Goal: Answer question/provide support: Share knowledge or assist other users

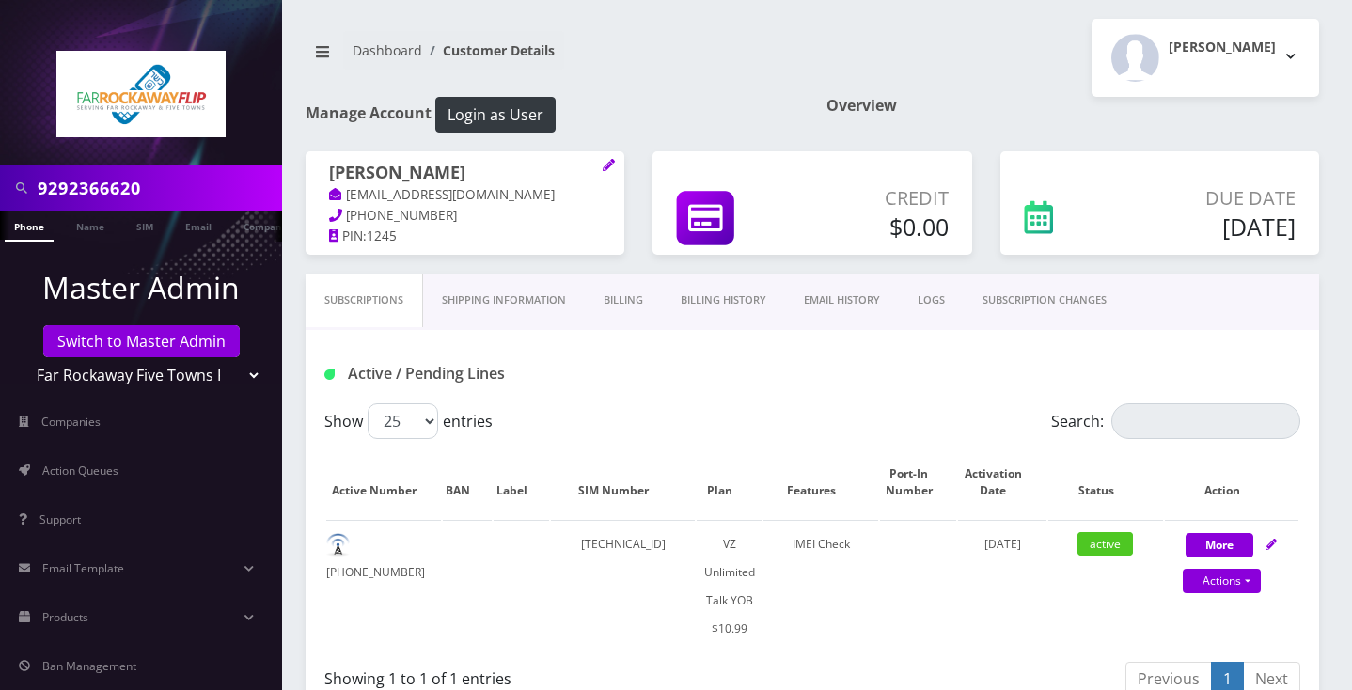
scroll to position [606, 0]
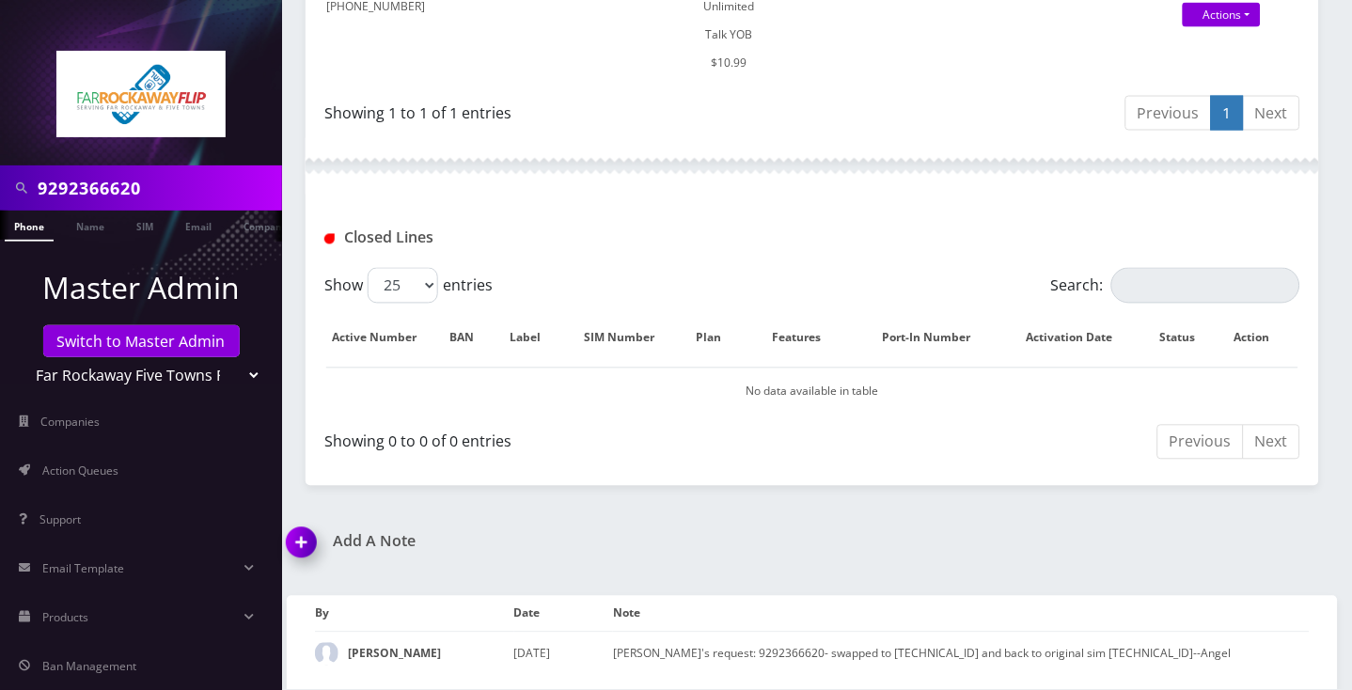
click at [1143, 533] on div "Add A Note Per Tzvi's request: 9292366620- swapped to 89148000010413033614 and …" at bounding box center [812, 611] width 1079 height 157
click at [83, 339] on link "Switch to Master Admin" at bounding box center [141, 341] width 196 height 32
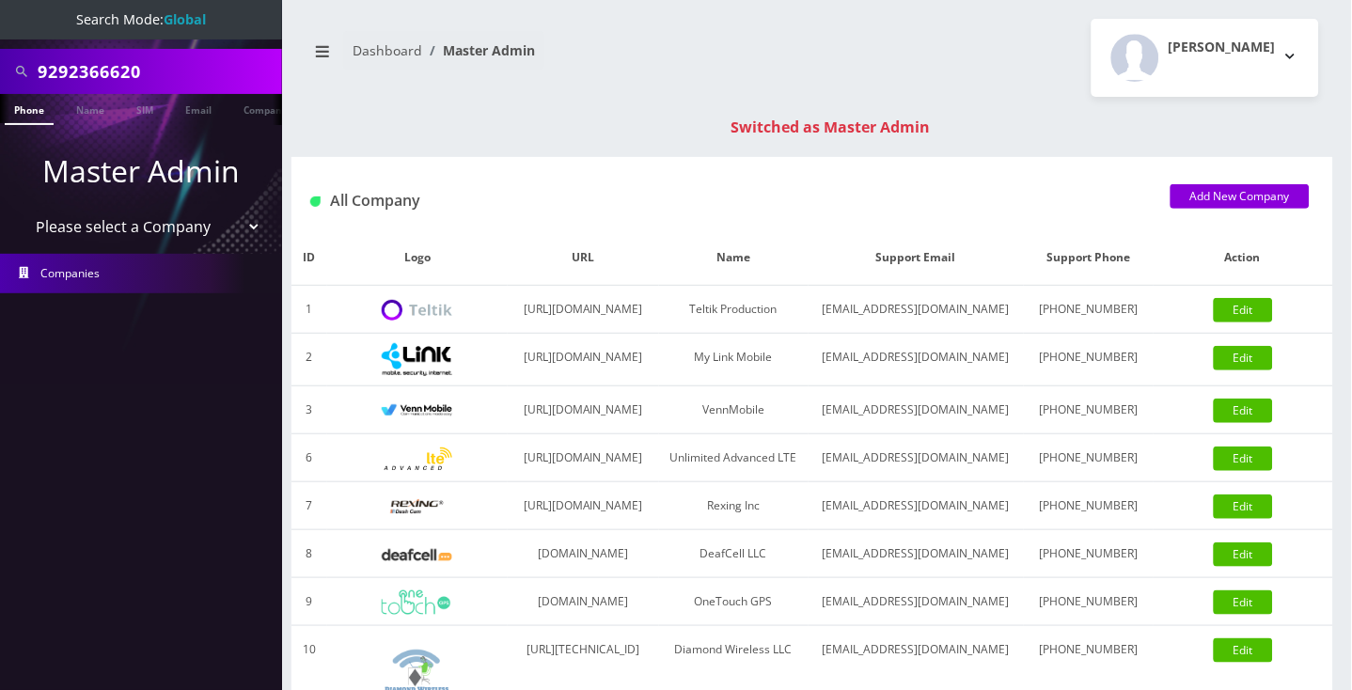
click at [100, 71] on input "9292366620" at bounding box center [158, 72] width 240 height 36
paste input "4084550811"
type input "4084550811"
click at [39, 116] on link "Phone" at bounding box center [29, 109] width 49 height 31
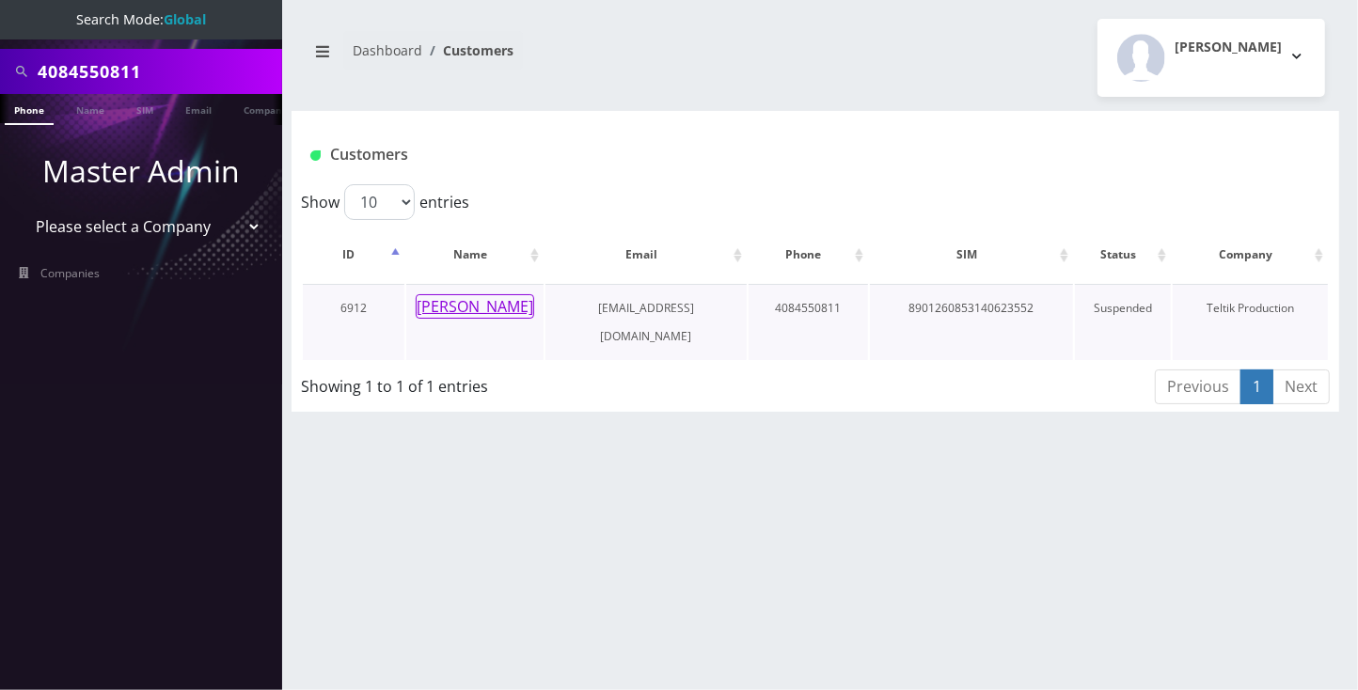
click at [486, 309] on button "[PERSON_NAME]" at bounding box center [475, 306] width 118 height 24
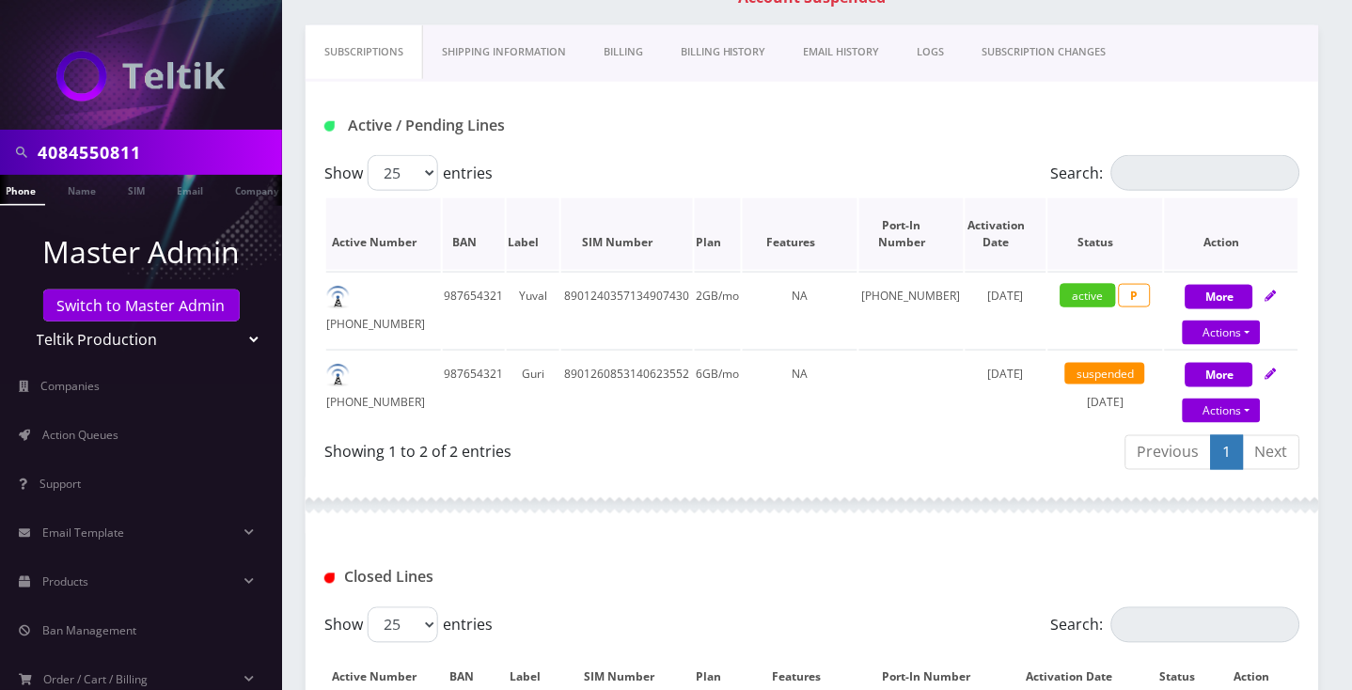
scroll to position [282, 0]
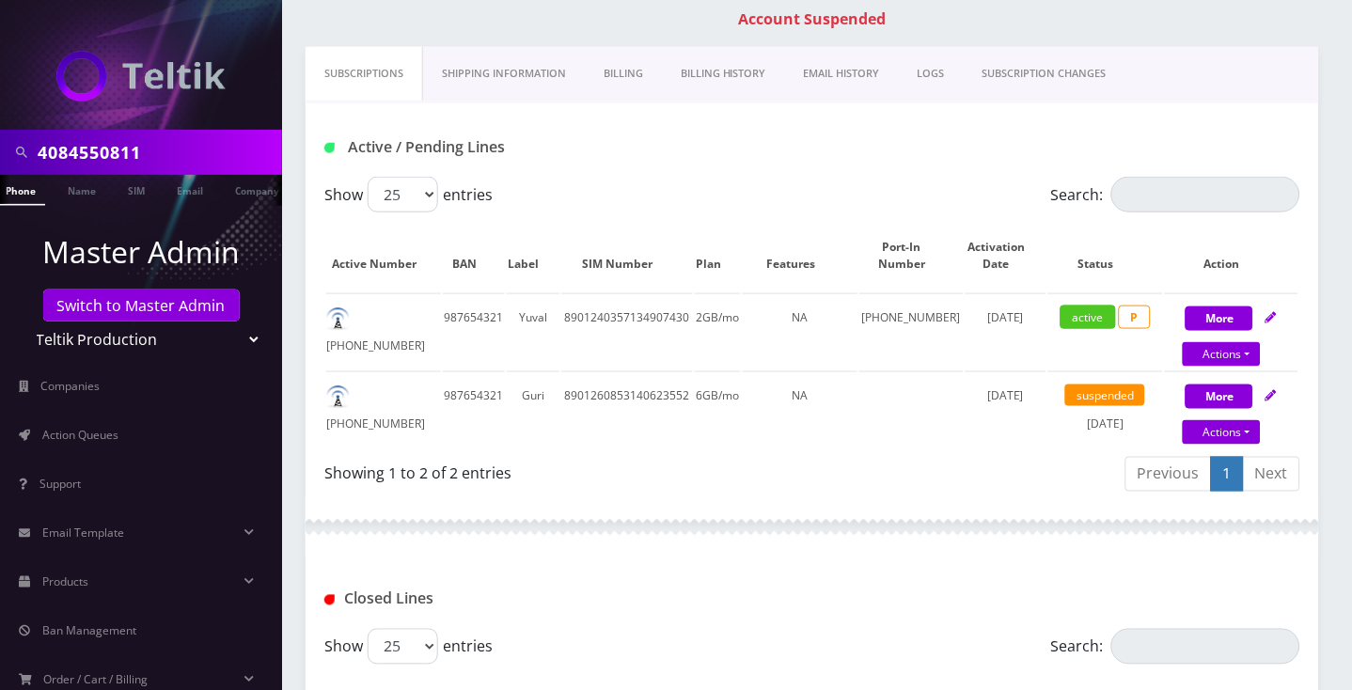
click at [729, 96] on link "Billing History" at bounding box center [723, 74] width 123 height 54
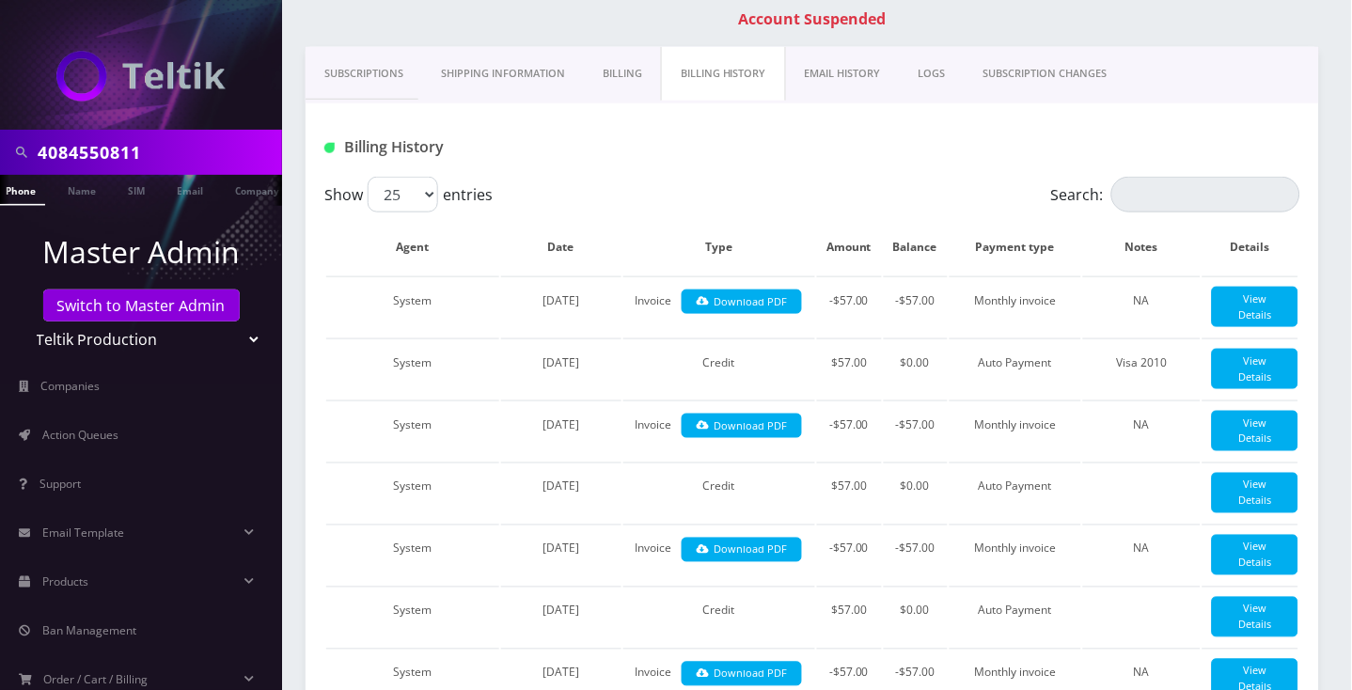
click at [370, 101] on link "Subscriptions" at bounding box center [364, 74] width 117 height 54
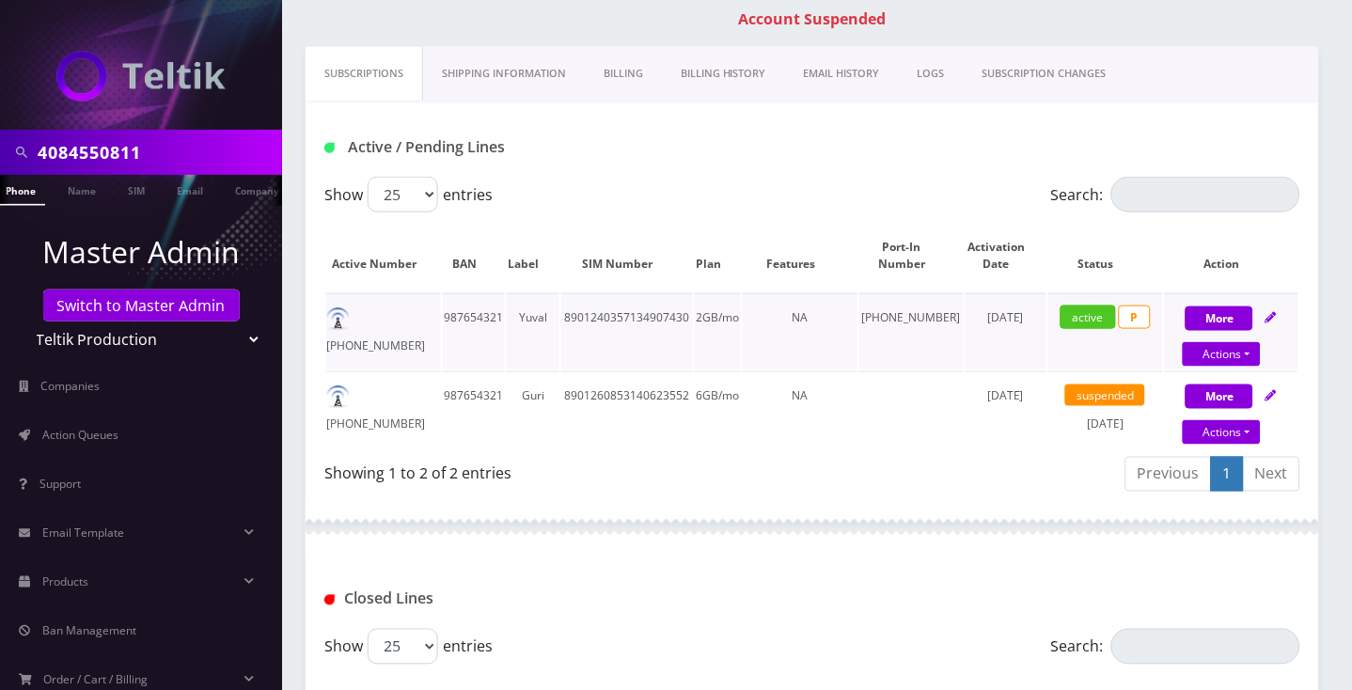
click at [385, 341] on td "408-914-8994" at bounding box center [383, 331] width 115 height 76
copy td "408-914-8994"
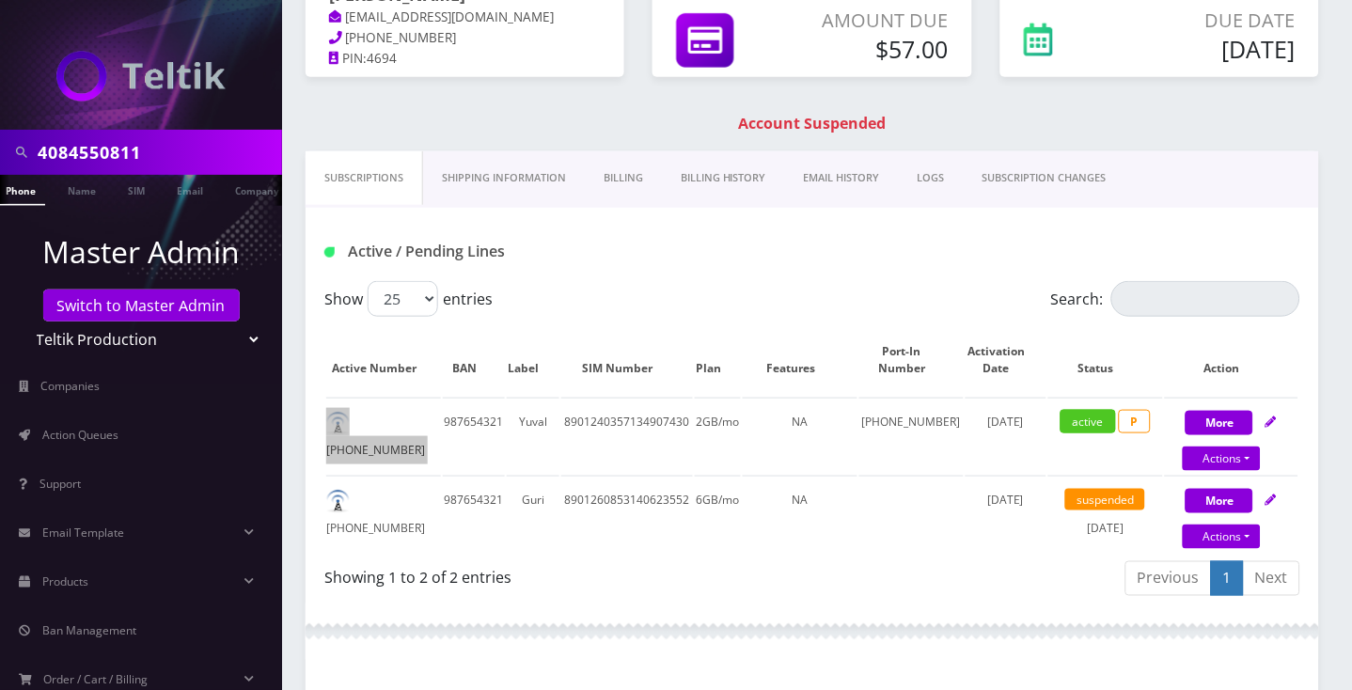
scroll to position [174, 0]
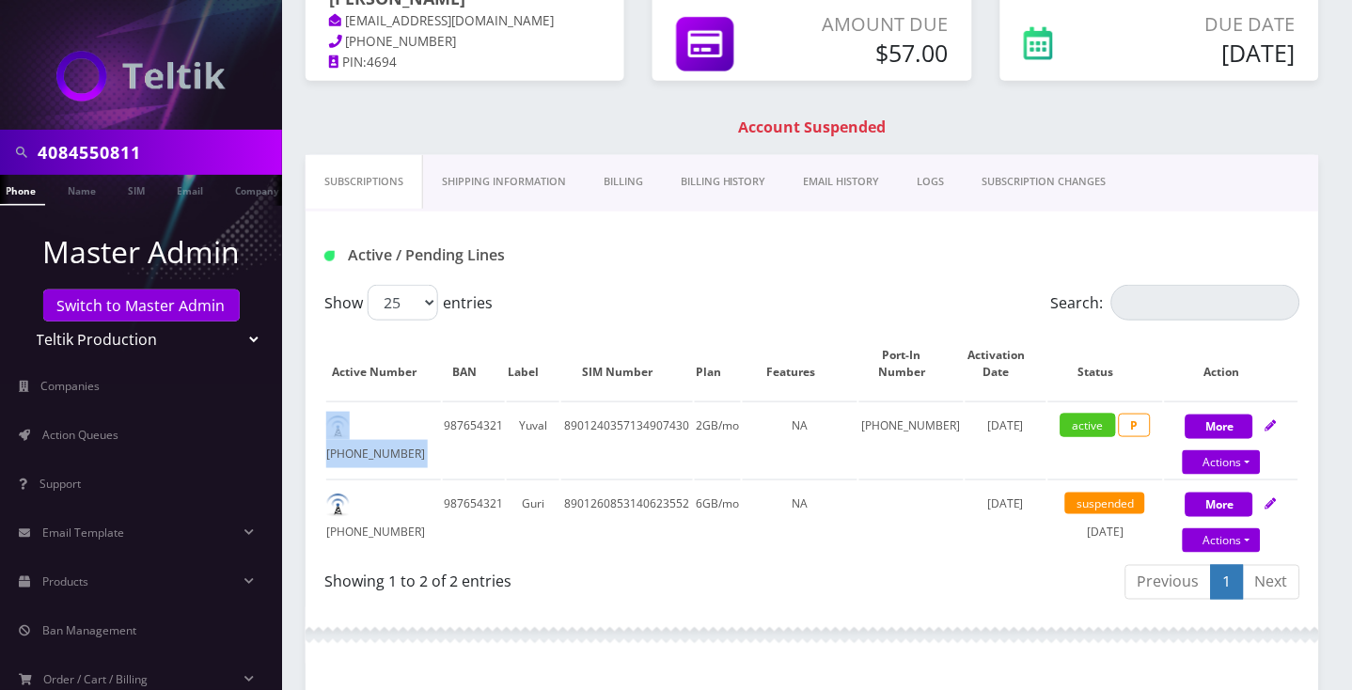
click at [118, 152] on input "4084550811" at bounding box center [158, 152] width 240 height 36
paste input "408-341-5210"
drag, startPoint x: 78, startPoint y: 151, endPoint x: 7, endPoint y: 251, distance: 122.6
click at [77, 150] on input "408-341-5210" at bounding box center [158, 152] width 240 height 36
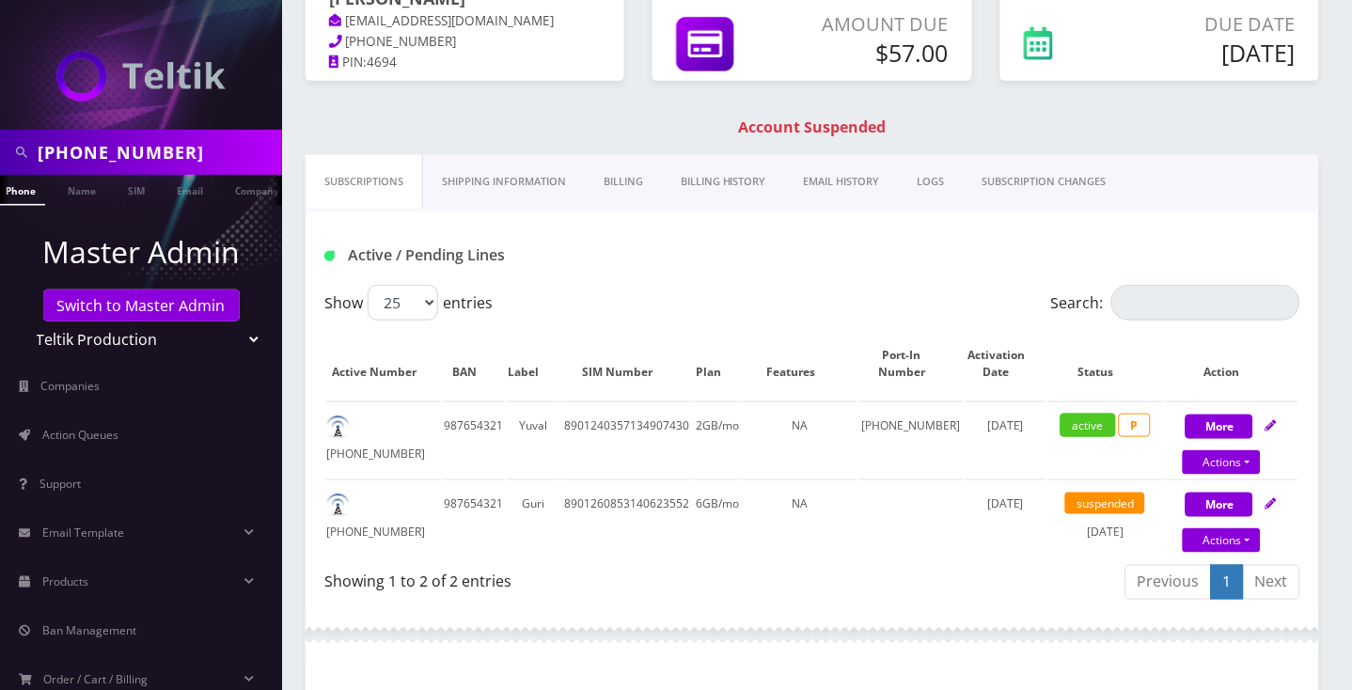
click at [73, 151] on input "408-341-5210" at bounding box center [158, 152] width 240 height 36
click at [80, 155] on input "408-341-5210" at bounding box center [158, 152] width 240 height 36
click at [102, 152] on input "408341-5210" at bounding box center [158, 152] width 240 height 36
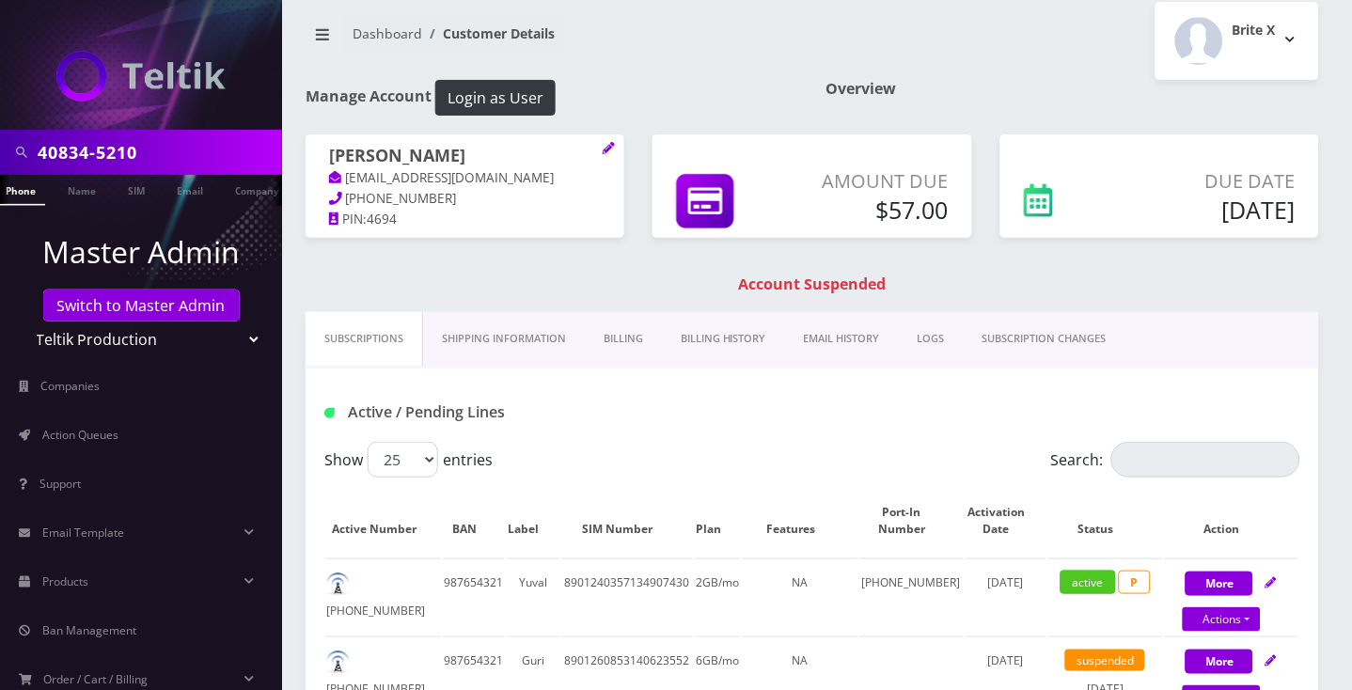
scroll to position [0, 0]
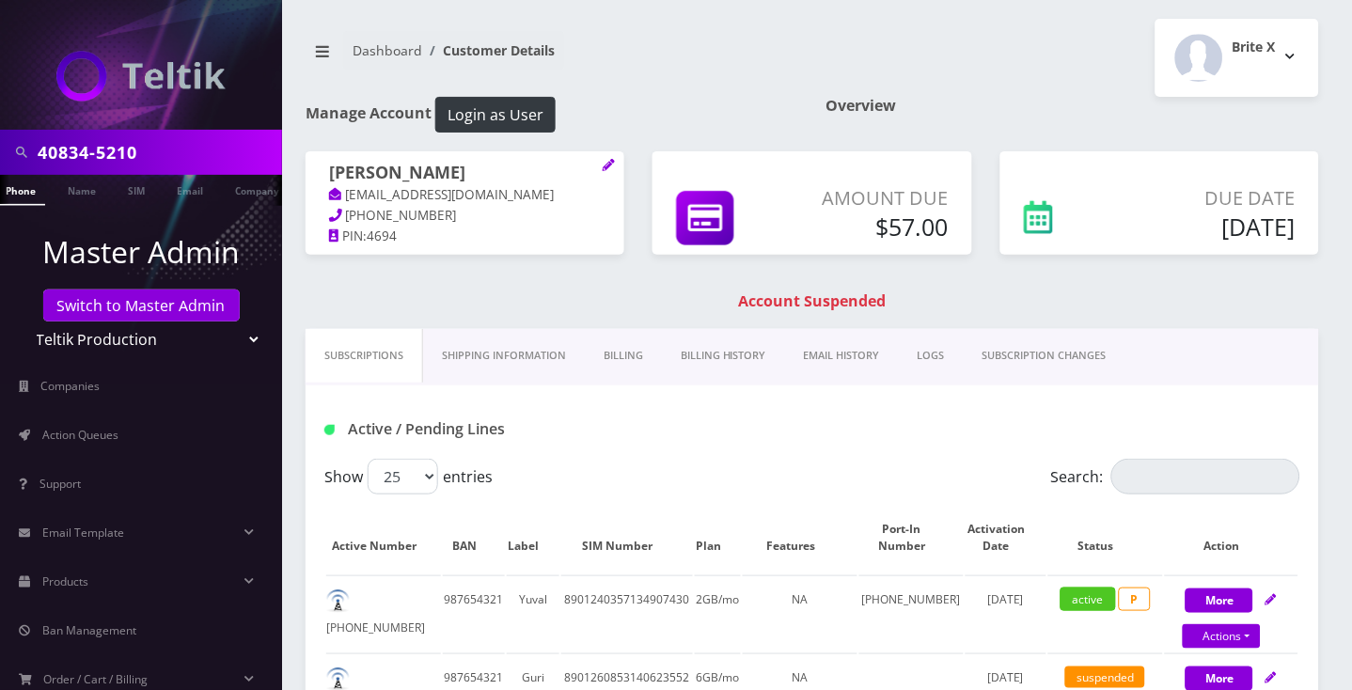
click at [438, 170] on h1 "[PERSON_NAME]" at bounding box center [465, 174] width 272 height 23
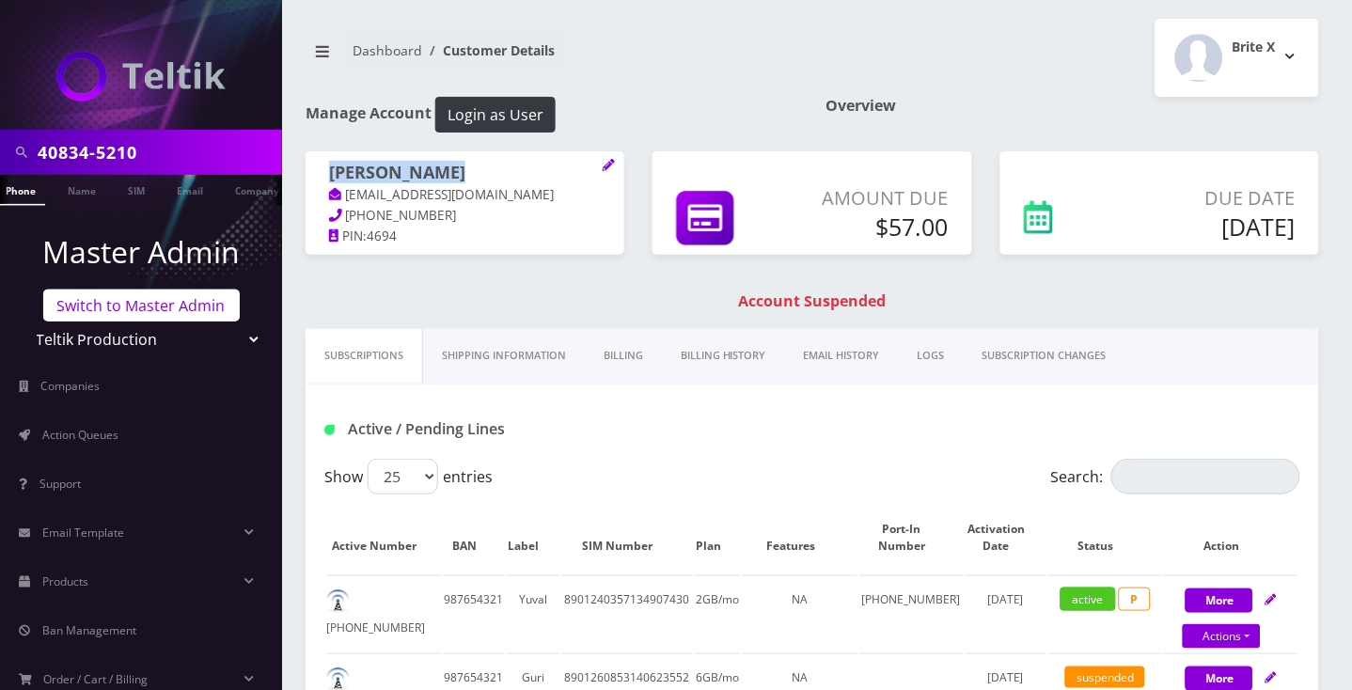
copy h1 "[PERSON_NAME]"
click at [111, 146] on input "40834-5210" at bounding box center [158, 152] width 240 height 36
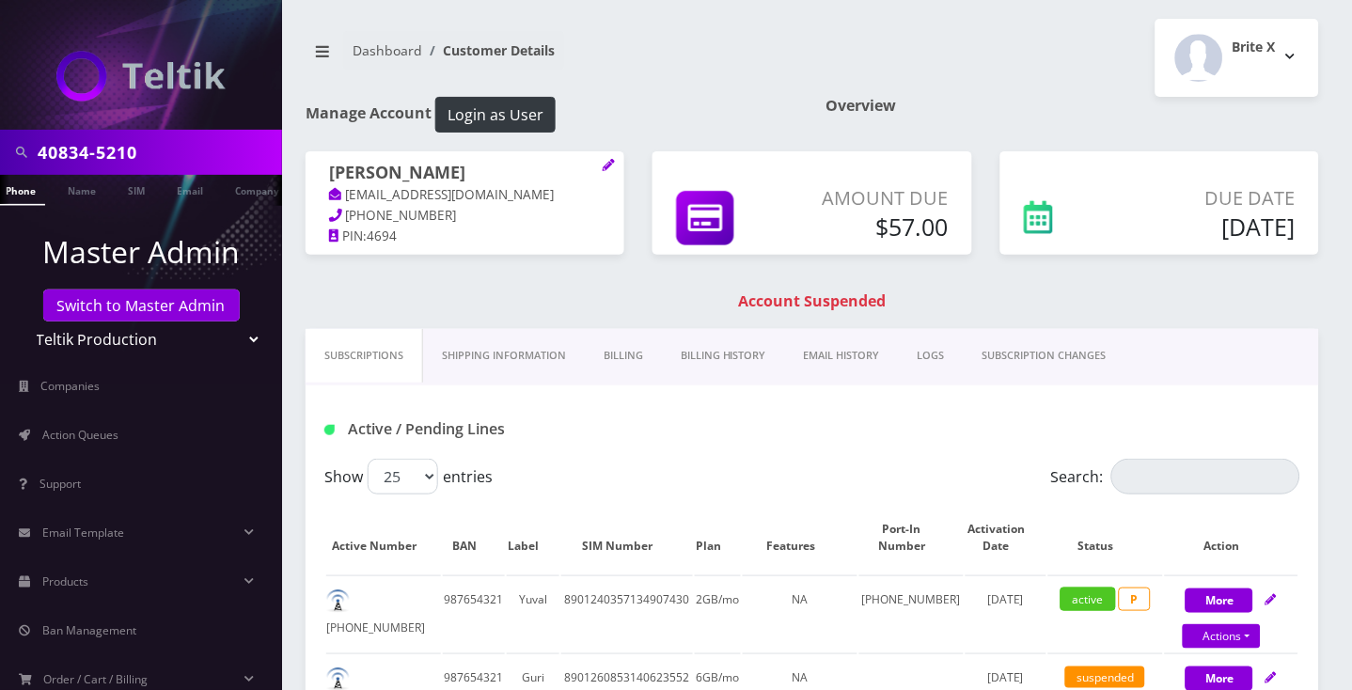
click at [111, 146] on input "40834-5210" at bounding box center [158, 152] width 240 height 36
paste input "1"
type input "4083415210"
click at [28, 191] on link "Phone" at bounding box center [20, 190] width 49 height 31
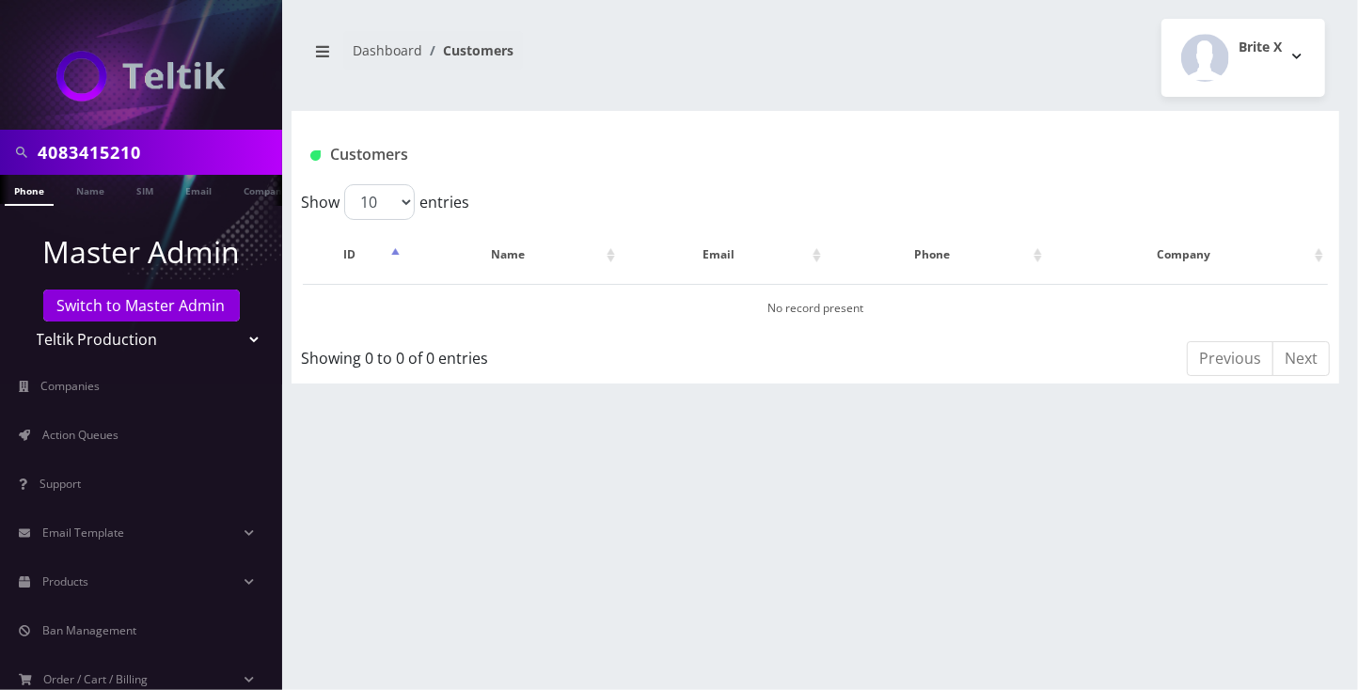
click at [191, 141] on input "4083415210" at bounding box center [158, 152] width 240 height 36
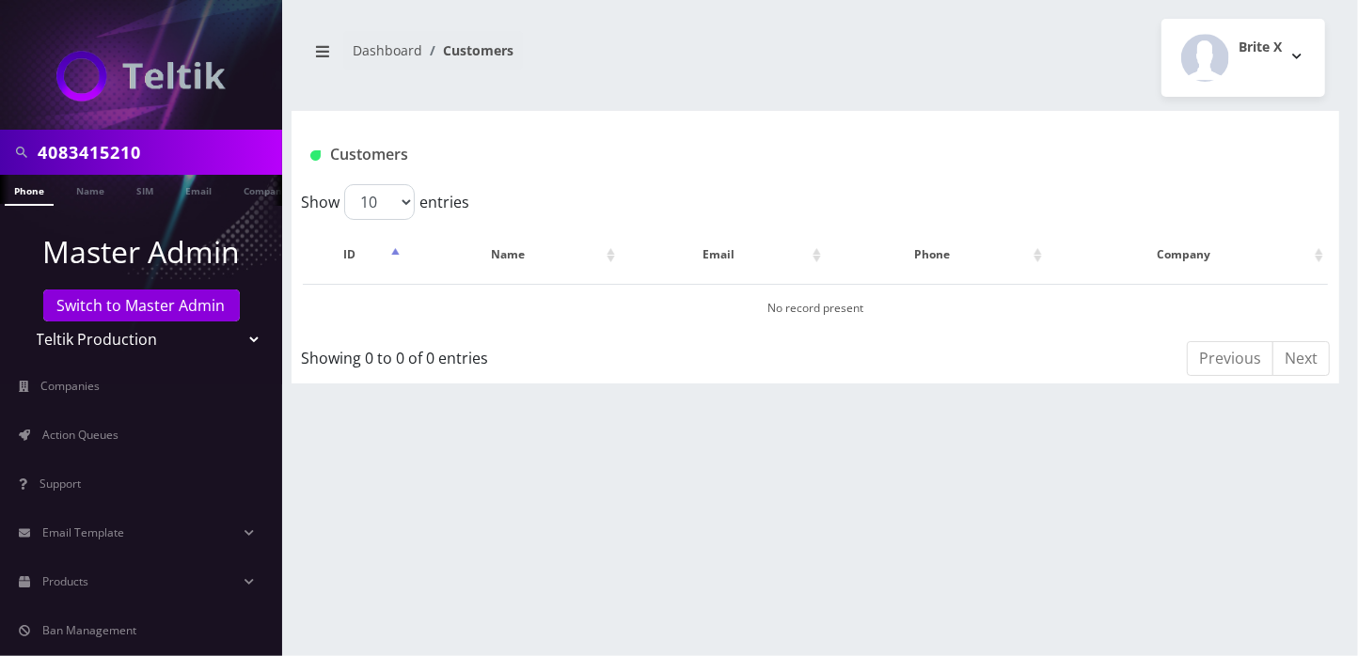
click at [130, 146] on input "4083415210" at bounding box center [158, 152] width 240 height 36
paste input "4550811"
type input "4084550811"
click at [34, 196] on link "Phone" at bounding box center [29, 190] width 49 height 31
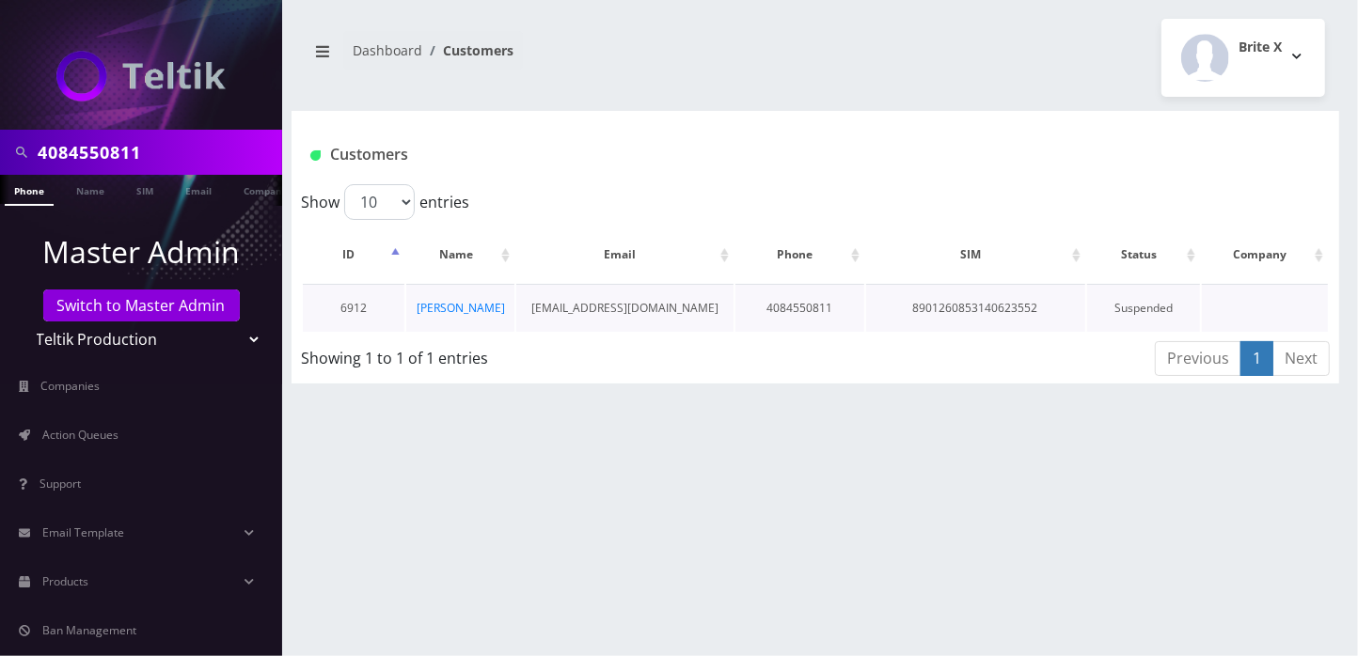
scroll to position [0, 8]
click at [454, 306] on link "[PERSON_NAME]" at bounding box center [460, 308] width 88 height 16
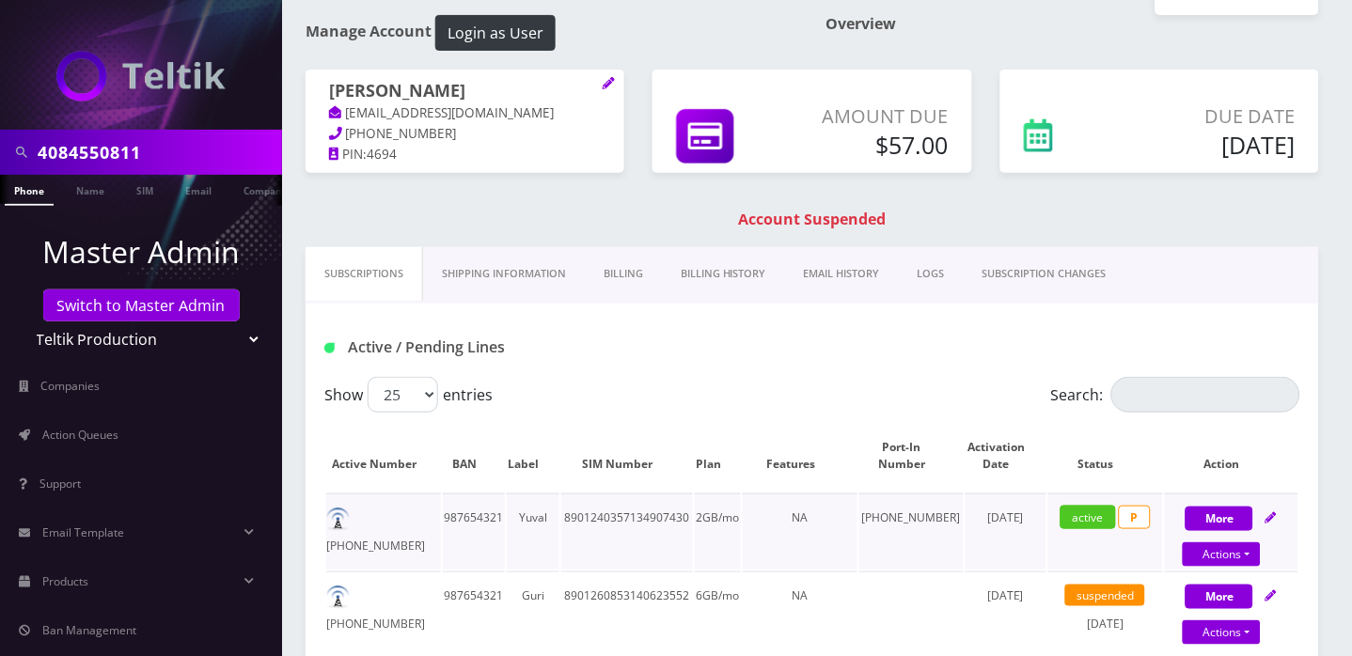
scroll to position [125, 0]
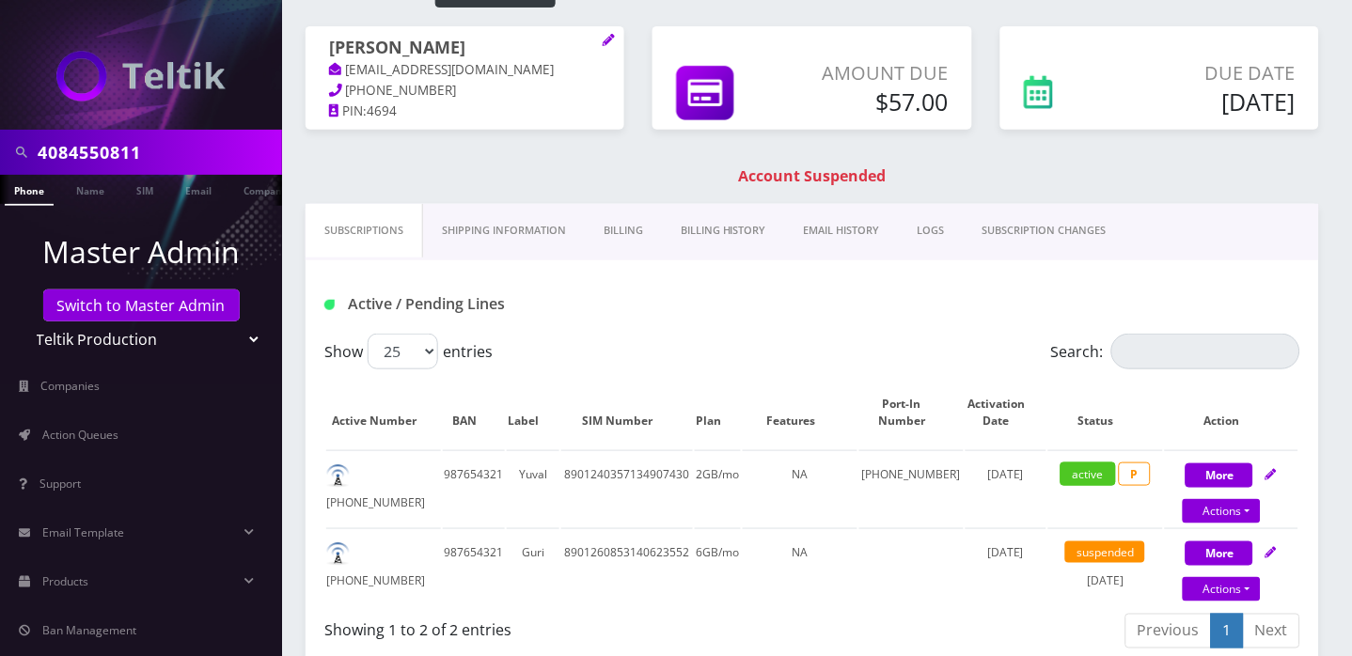
click at [742, 251] on link "Billing History" at bounding box center [723, 231] width 123 height 54
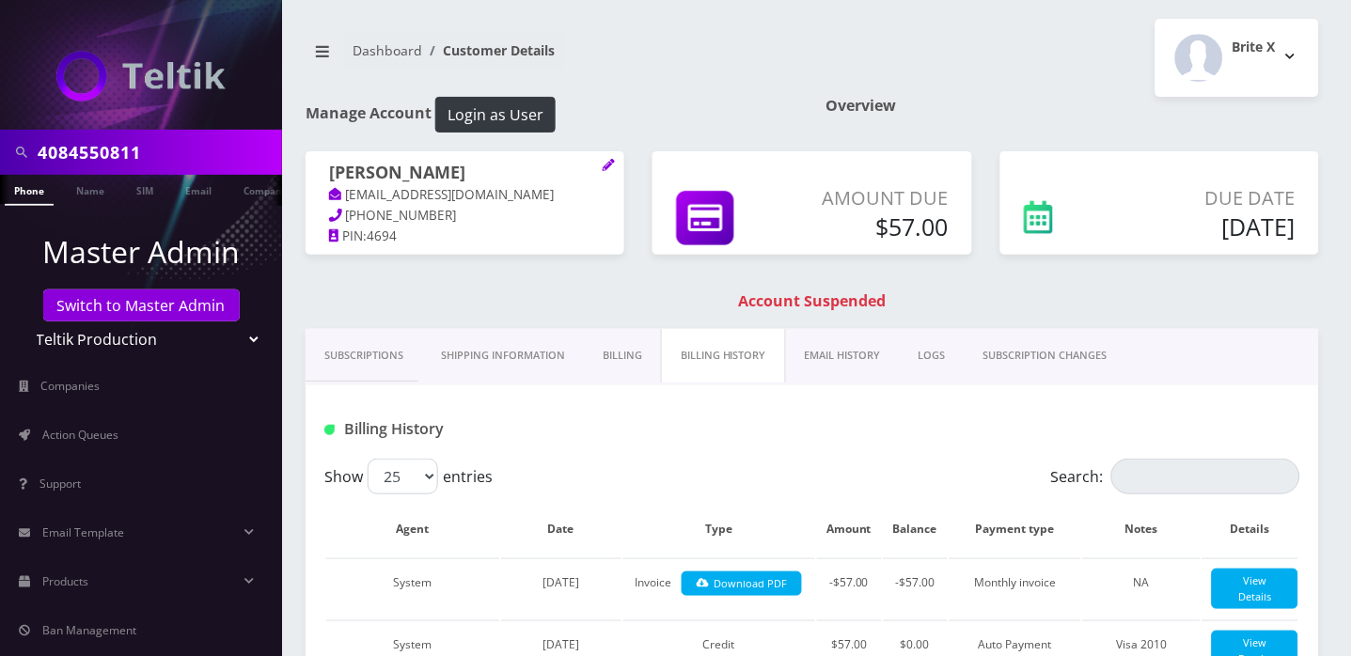
click at [610, 383] on link "Billing" at bounding box center [622, 356] width 77 height 54
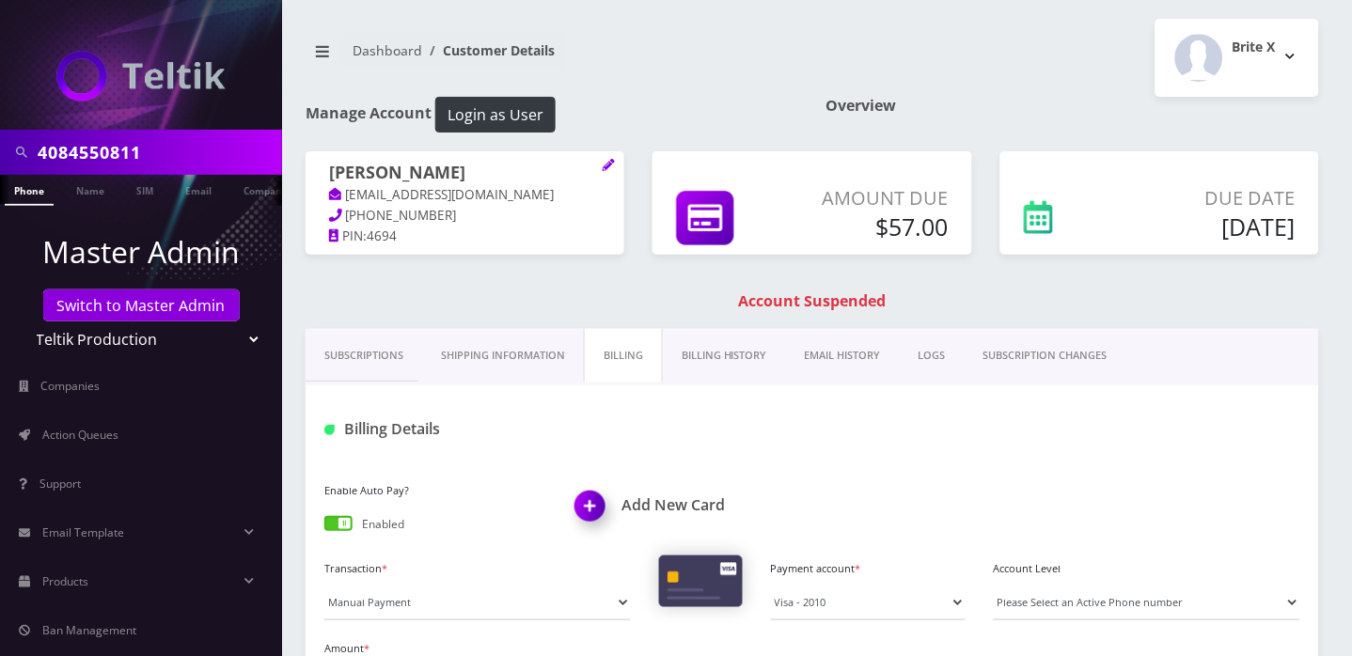
scroll to position [125, 0]
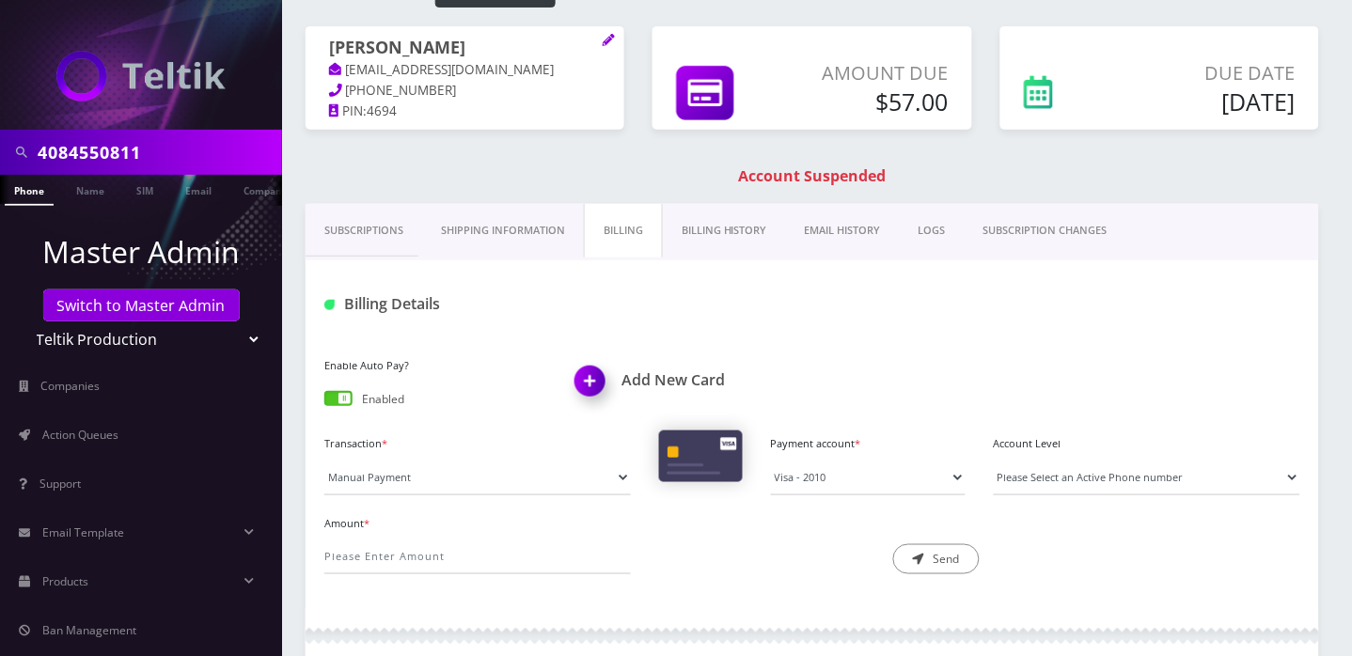
click at [717, 258] on link "Billing History" at bounding box center [724, 231] width 123 height 54
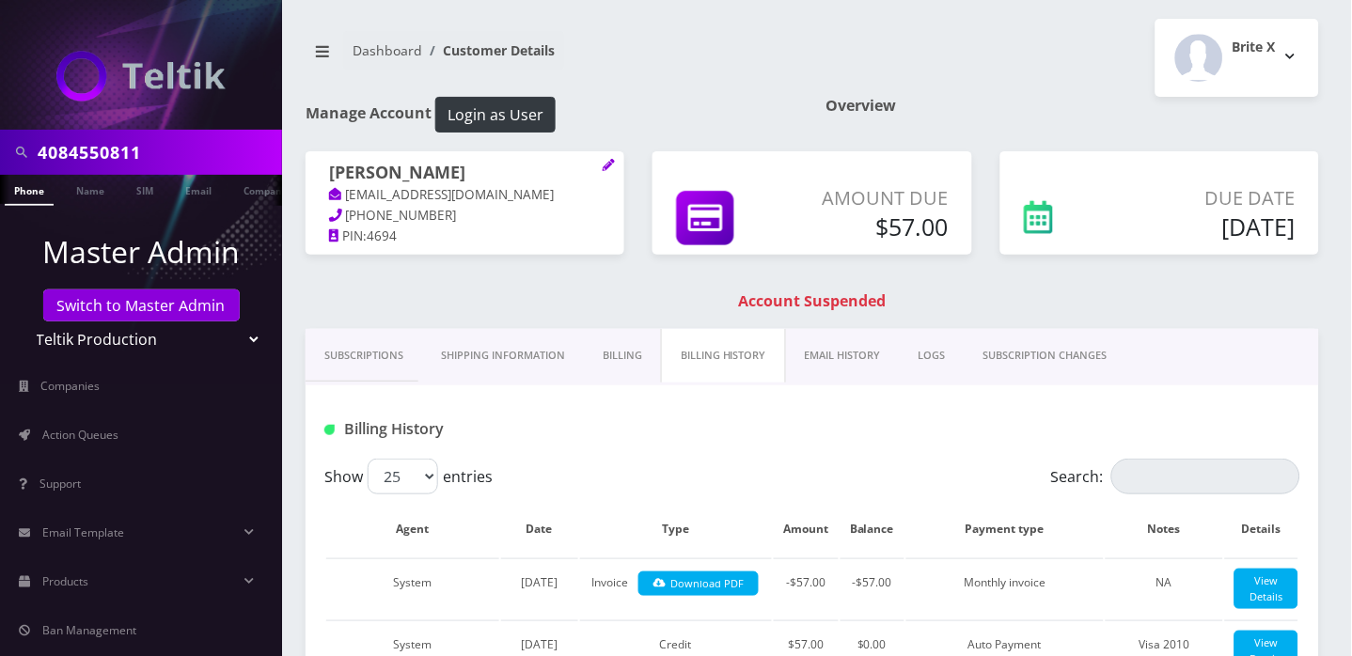
click at [861, 383] on link "EMAIL HISTORY" at bounding box center [843, 356] width 114 height 54
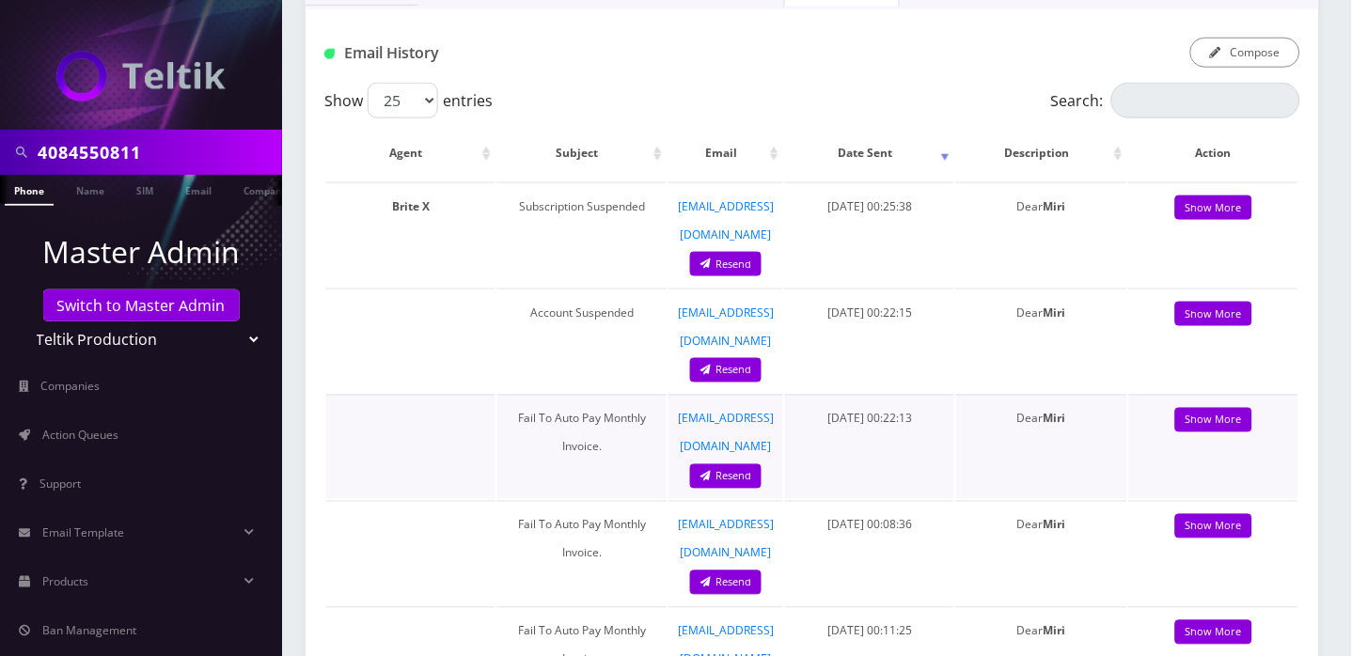
scroll to position [501, 0]
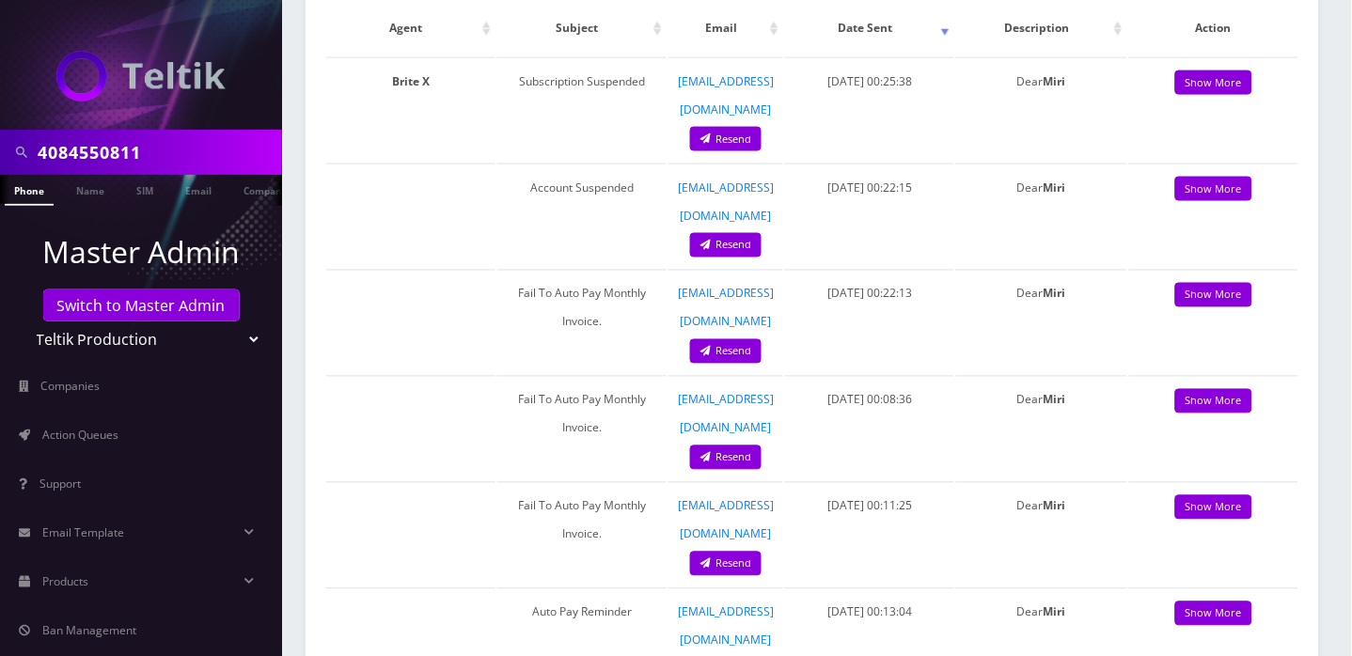
click at [1222, 602] on link "Show More" at bounding box center [1213, 614] width 77 height 25
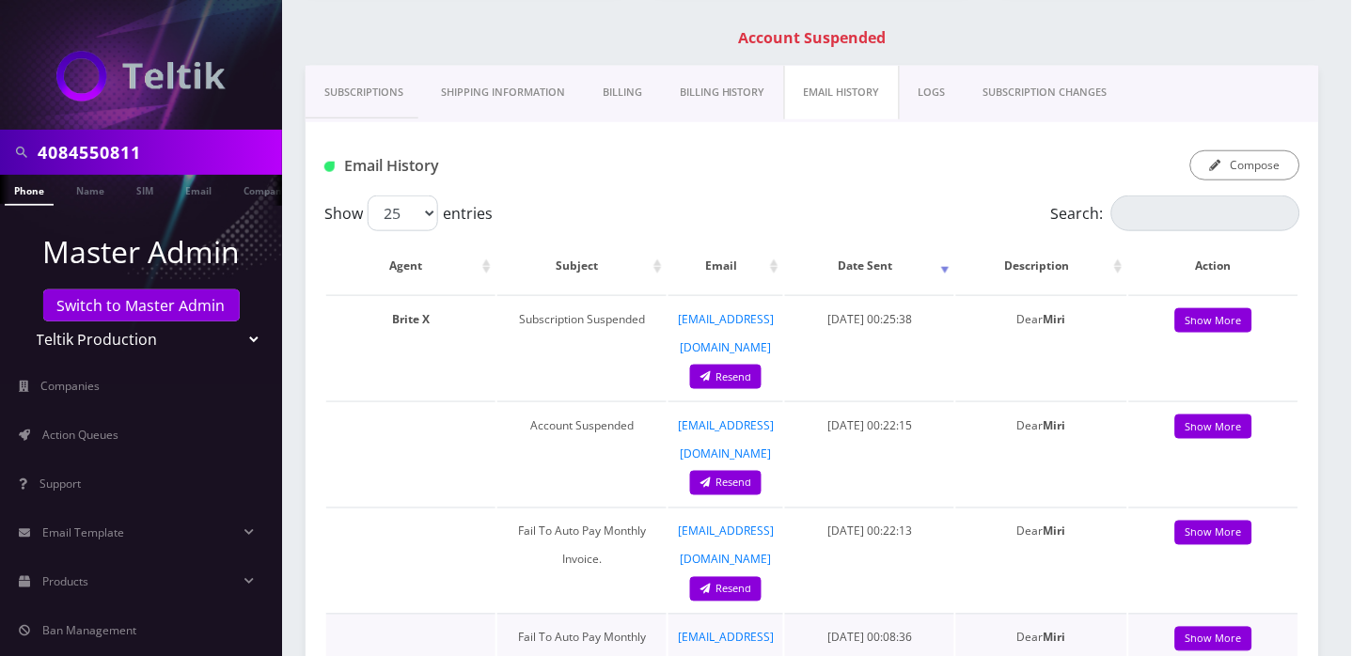
scroll to position [250, 0]
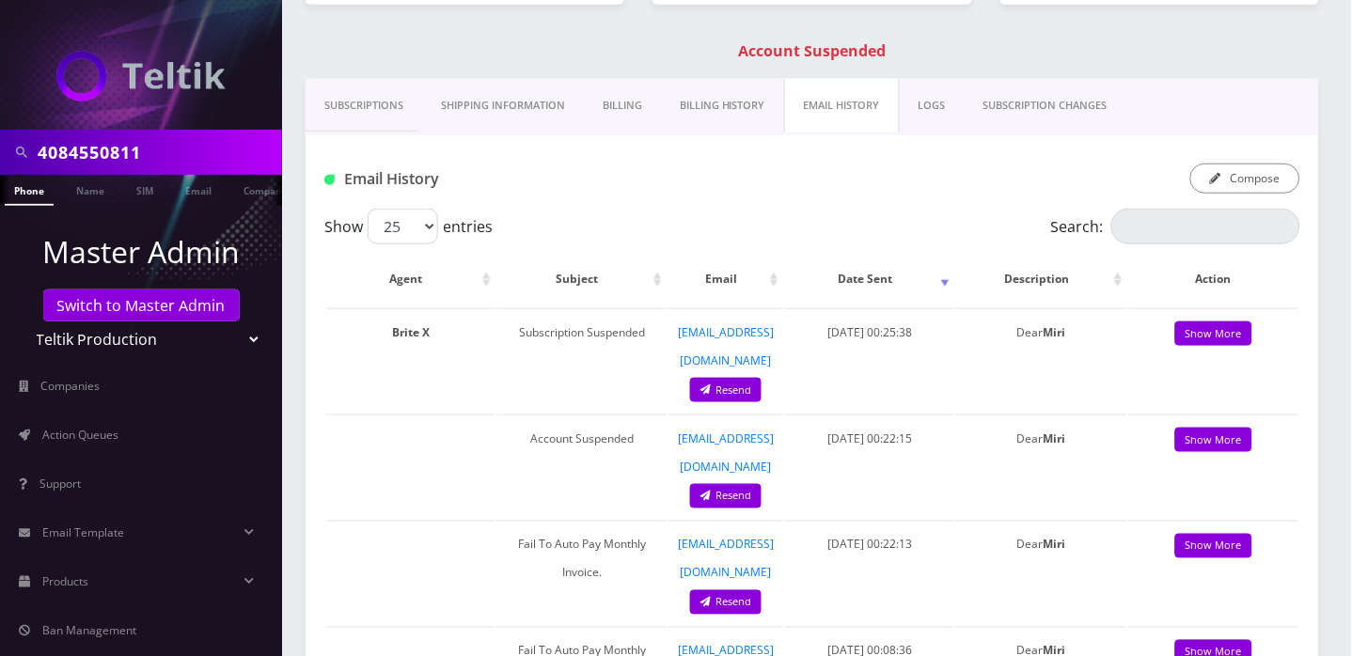
click at [376, 131] on link "Subscriptions" at bounding box center [364, 106] width 117 height 54
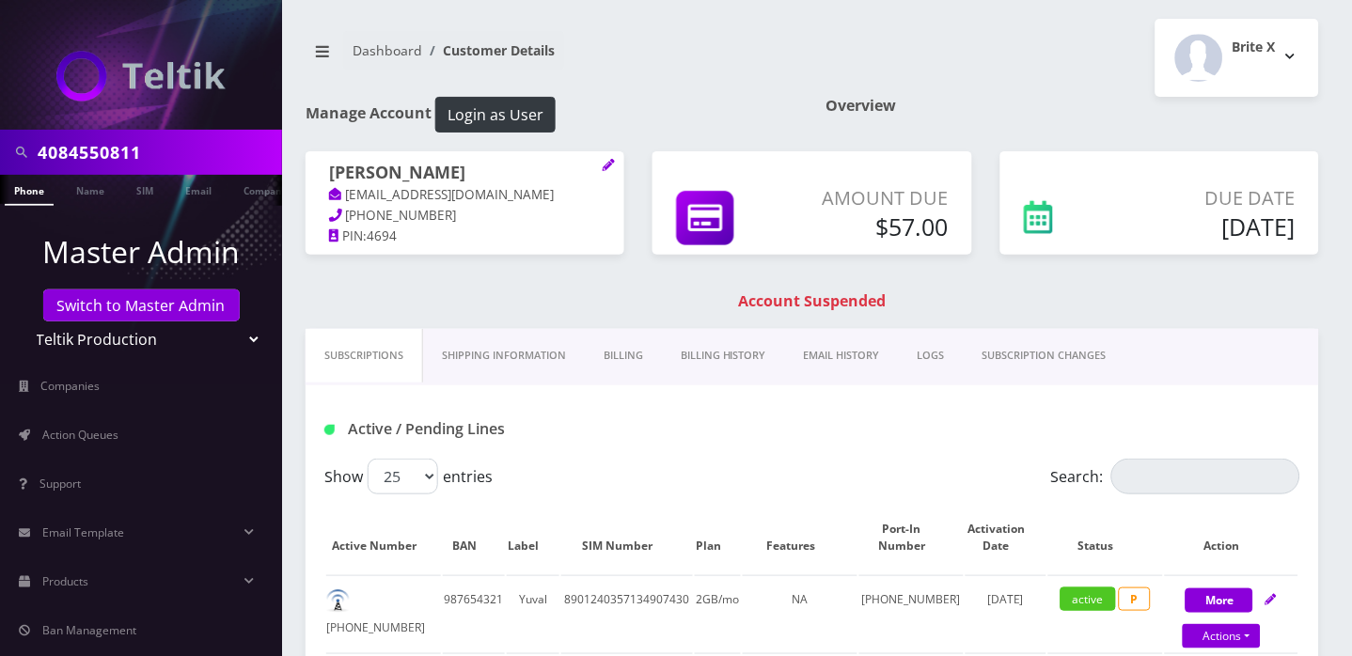
click at [528, 300] on div "Miri Rivlin maaryuma@gmail.com 408-480-0241 PIN: 4694 Amount Due $57.00 Due Date" at bounding box center [812, 240] width 1042 height 178
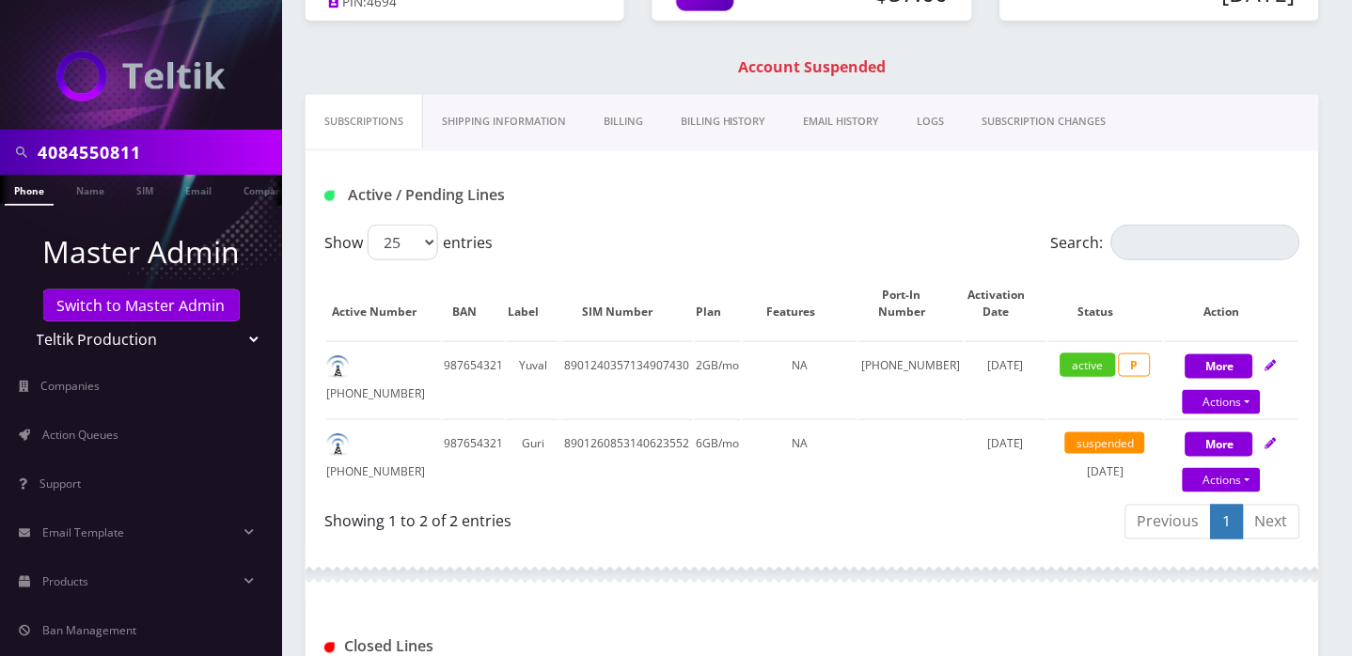
scroll to position [250, 0]
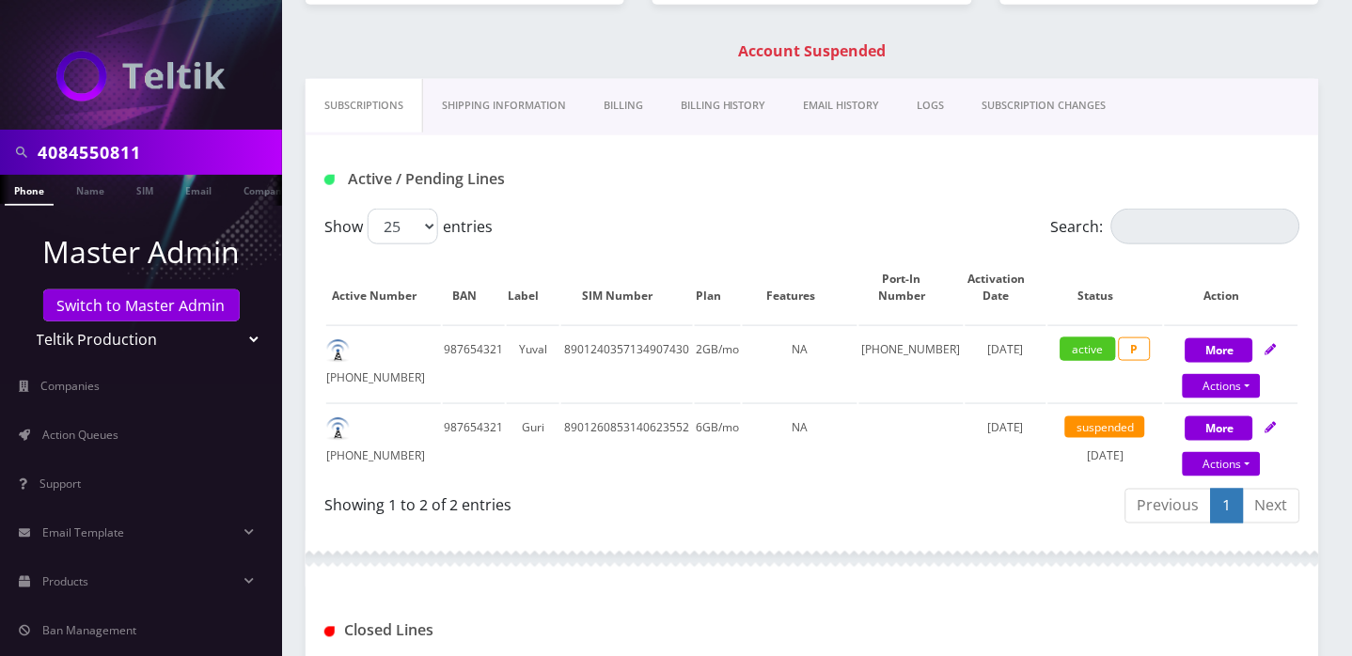
click at [635, 133] on link "Billing" at bounding box center [623, 106] width 77 height 54
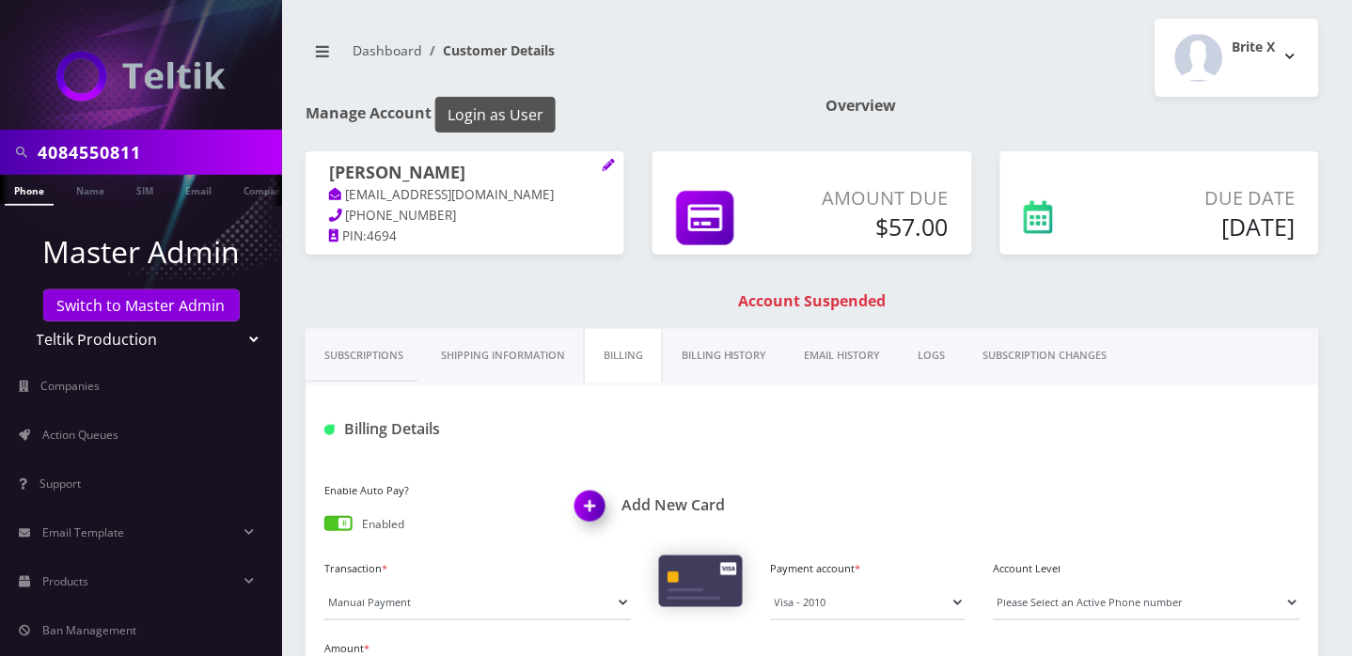
click at [519, 117] on button "Login as User" at bounding box center [495, 115] width 120 height 36
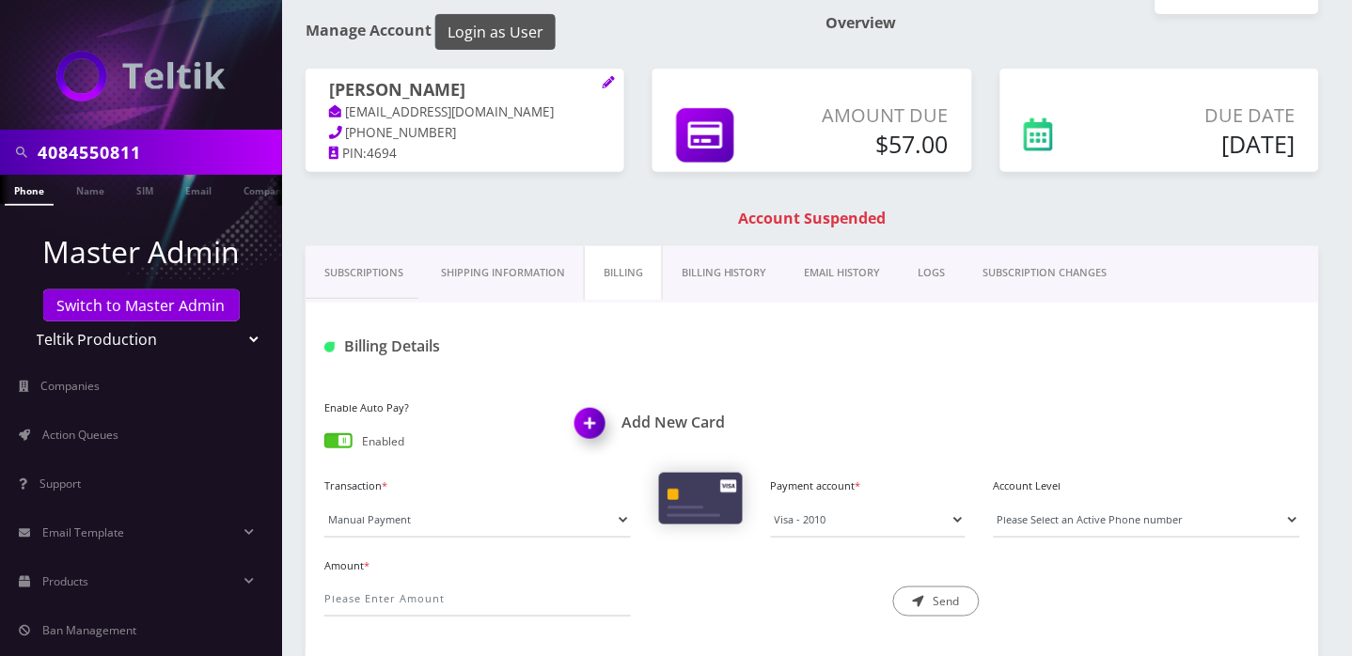
scroll to position [125, 0]
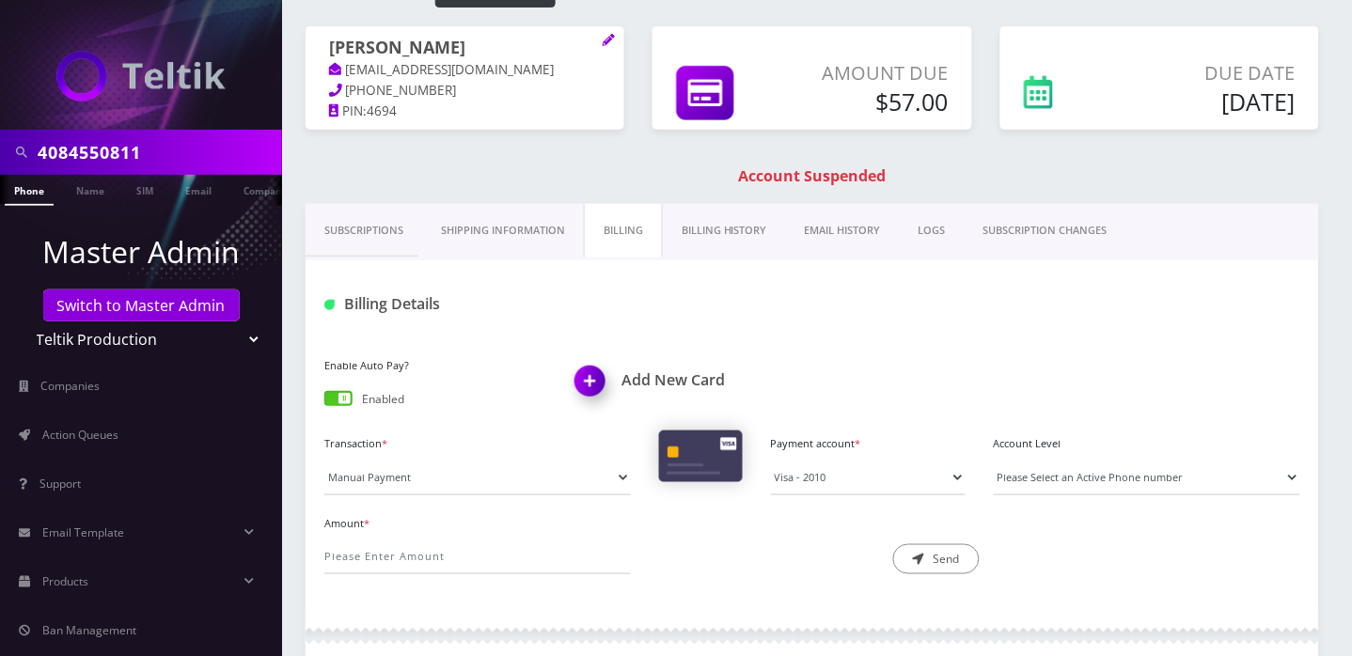
click at [28, 191] on link "Phone" at bounding box center [29, 190] width 49 height 31
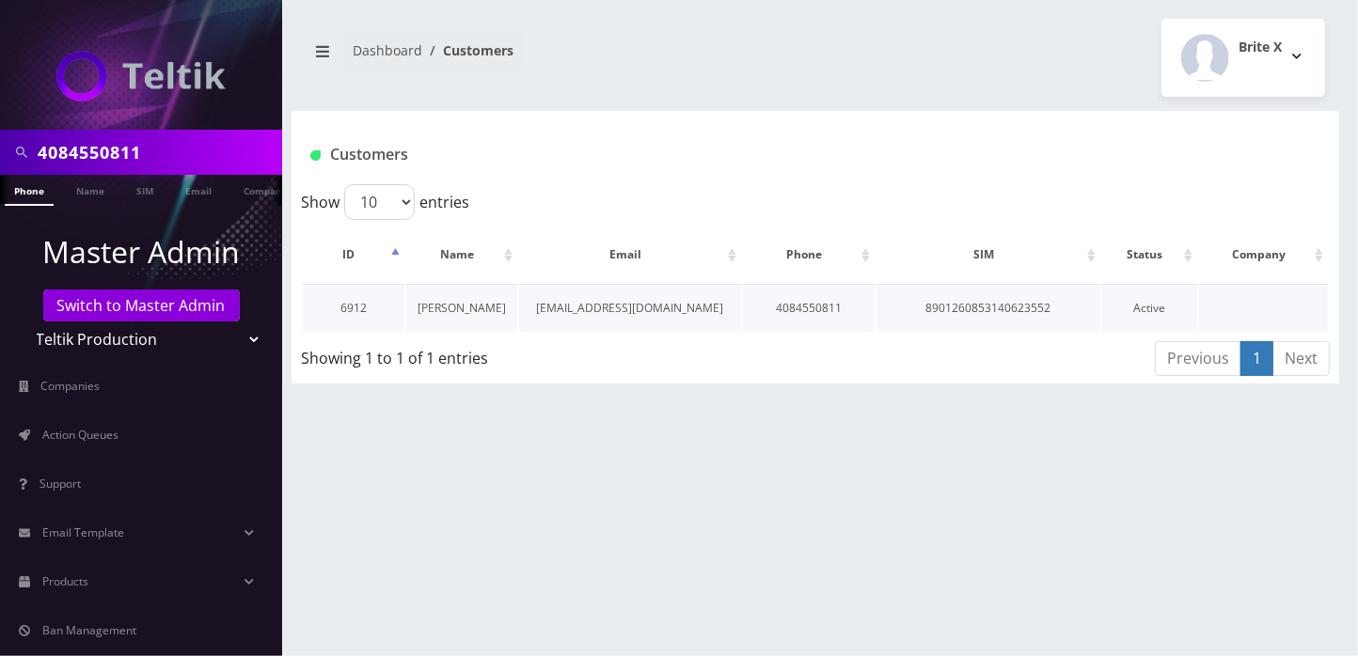
click at [455, 302] on link "[PERSON_NAME]" at bounding box center [461, 308] width 88 height 16
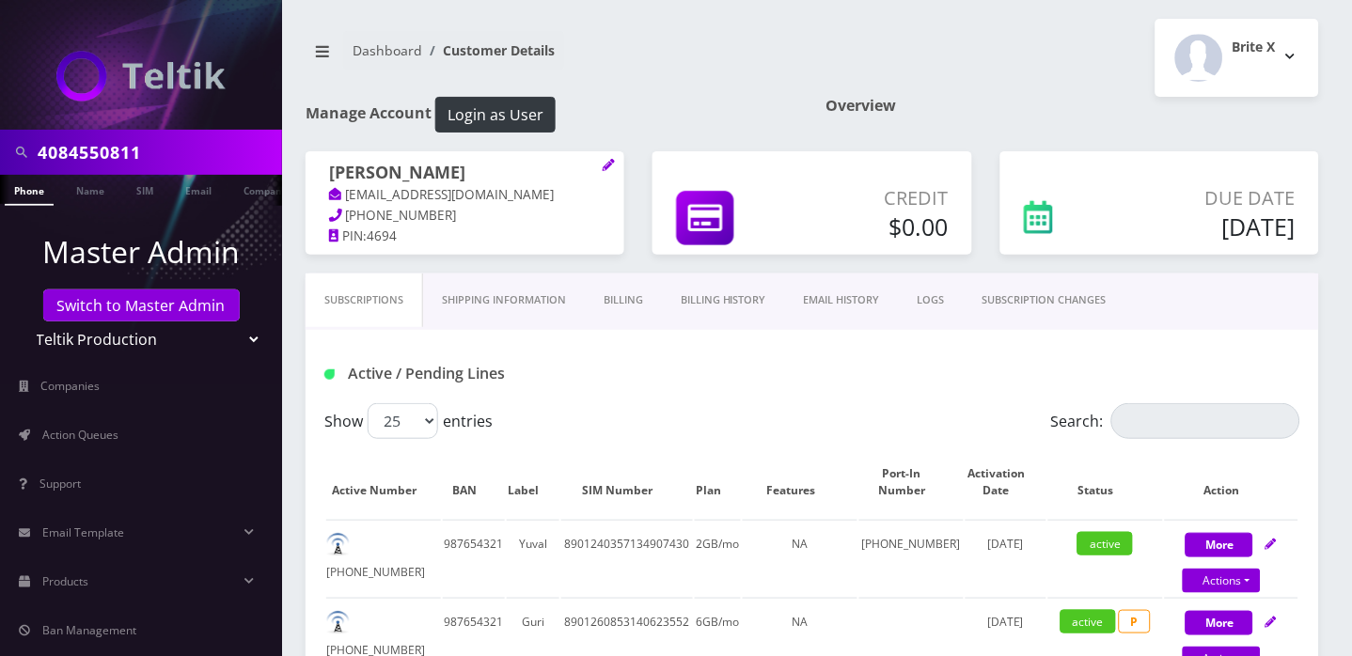
scroll to position [125, 0]
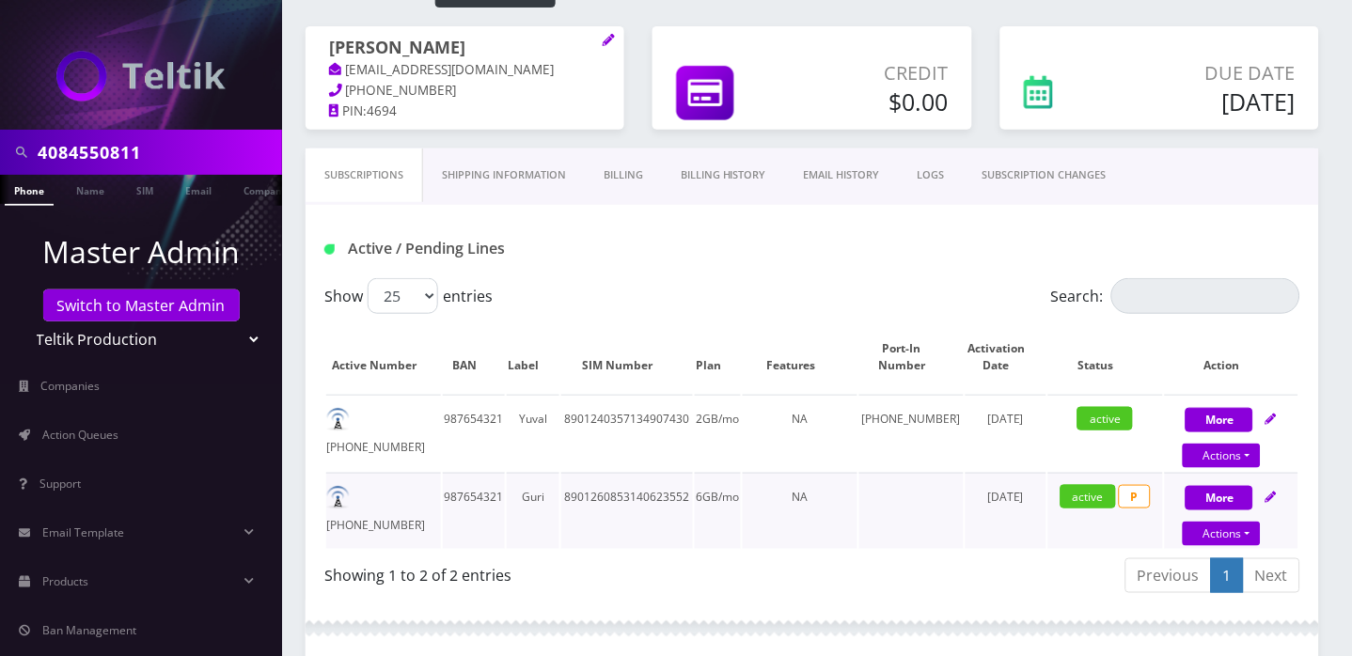
click at [402, 520] on td "[PHONE_NUMBER]" at bounding box center [383, 511] width 115 height 76
copy td "[PHONE_NUMBER]"
click at [628, 201] on link "Billing" at bounding box center [623, 176] width 77 height 54
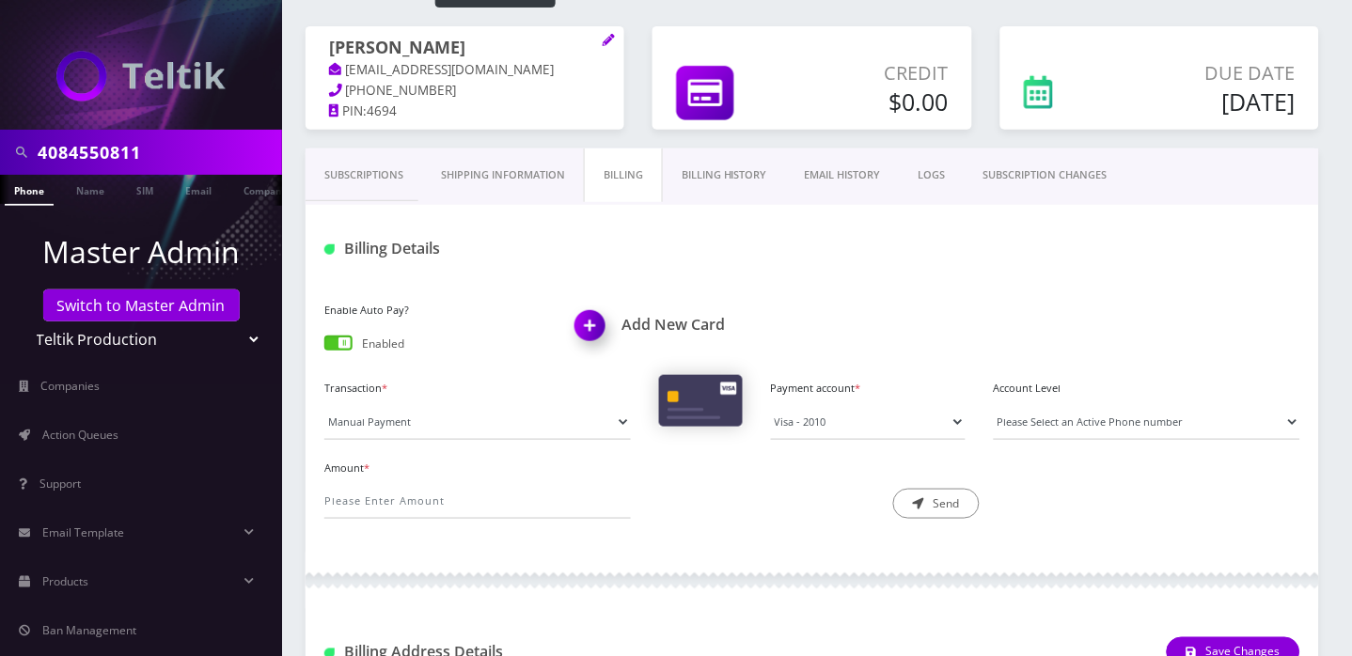
click at [34, 196] on link "Phone" at bounding box center [29, 190] width 49 height 31
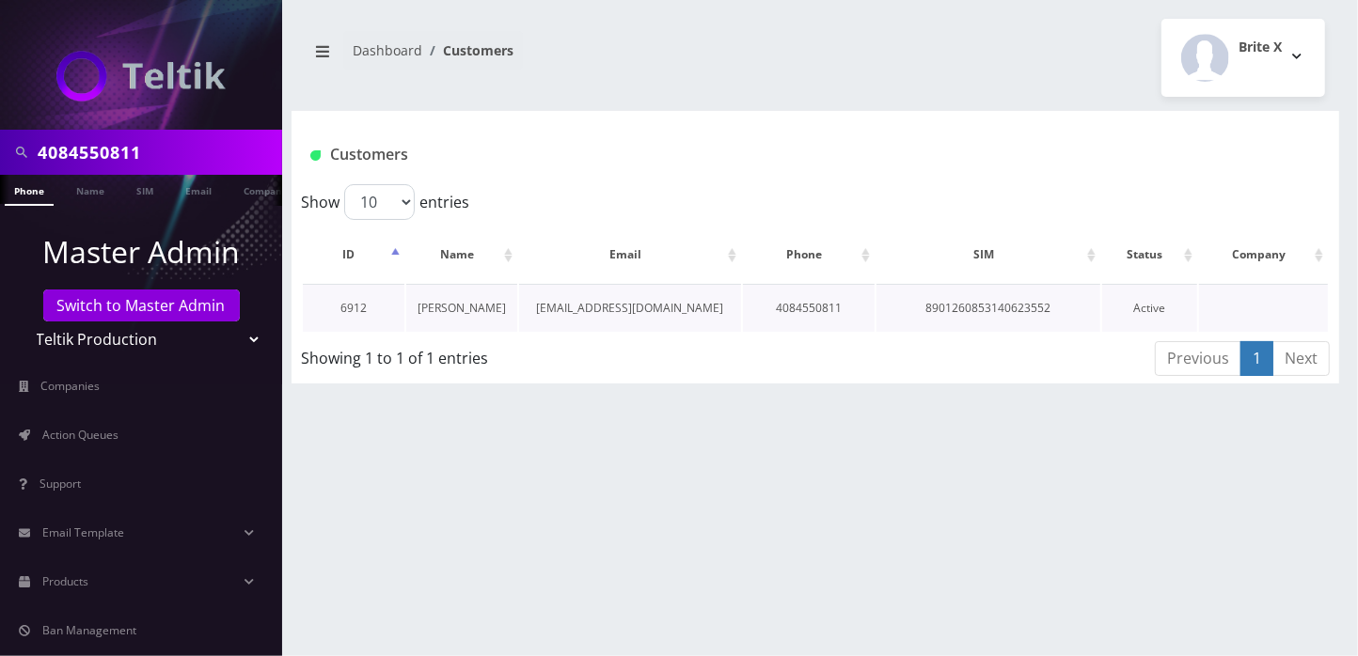
click at [474, 307] on link "[PERSON_NAME]" at bounding box center [461, 308] width 88 height 16
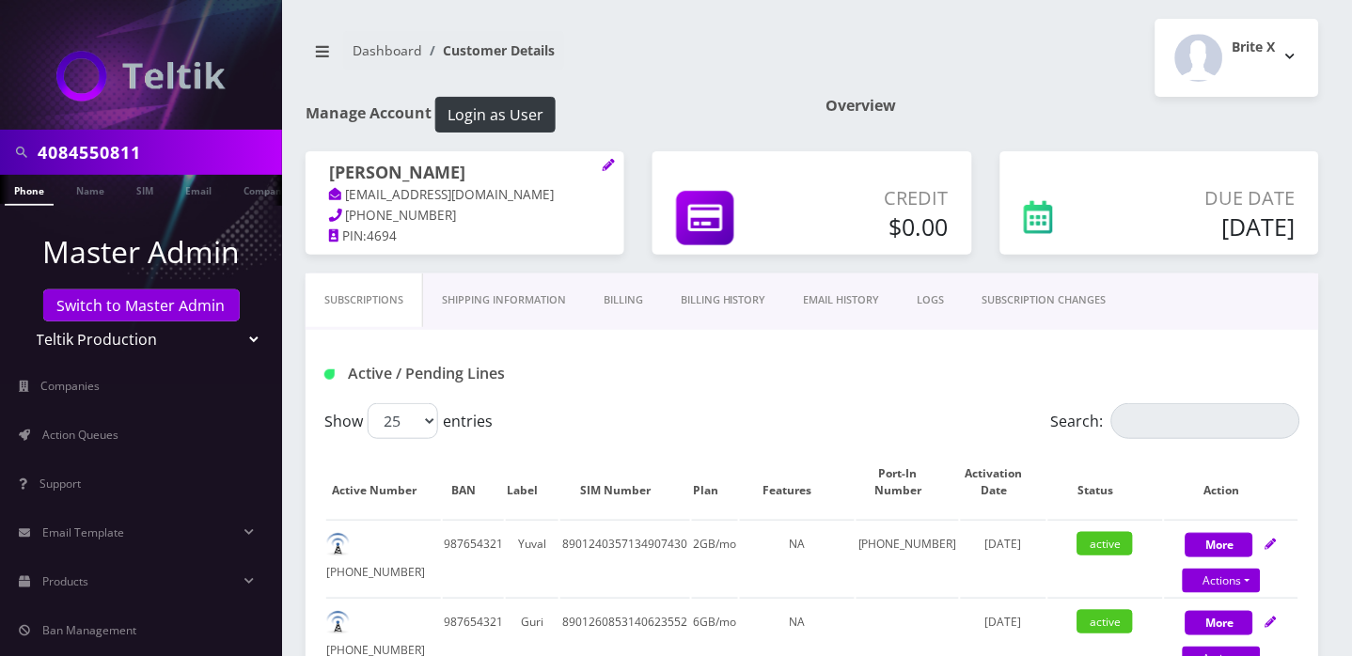
click at [632, 322] on link "Billing" at bounding box center [623, 301] width 77 height 54
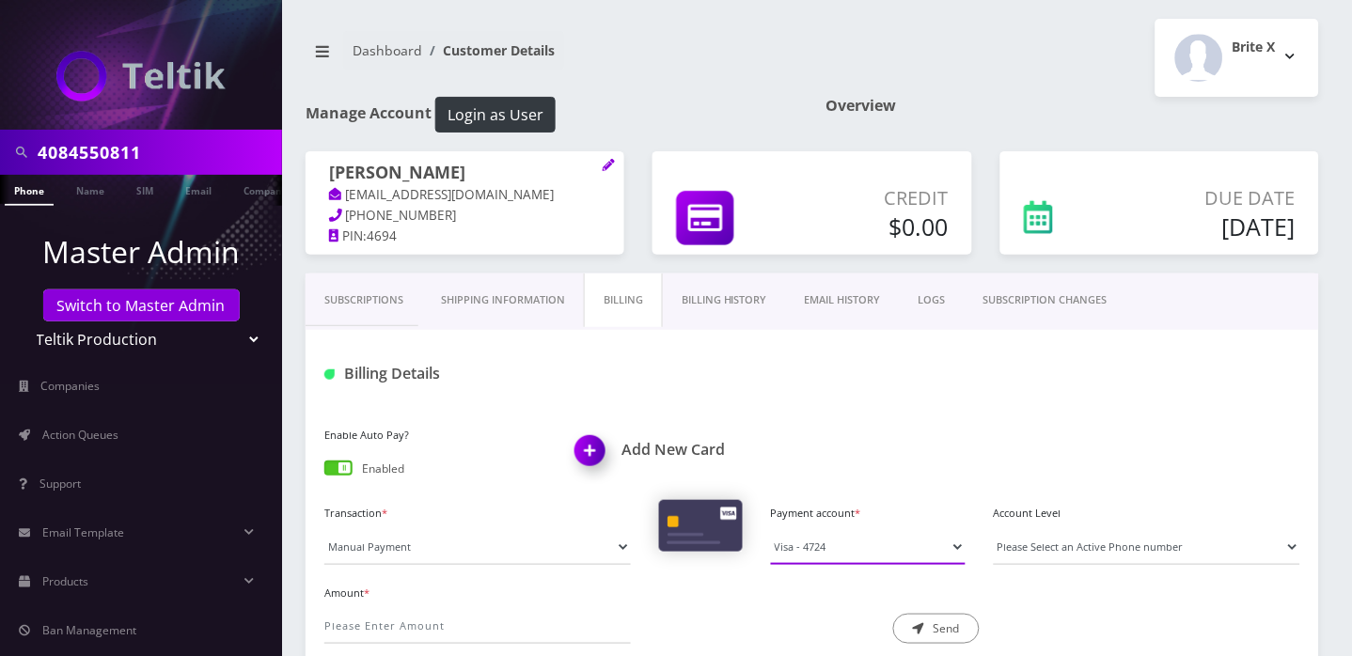
click at [828, 565] on select "Visa - 4724" at bounding box center [868, 547] width 195 height 36
click at [950, 403] on div "Billing Details" at bounding box center [812, 366] width 1013 height 73
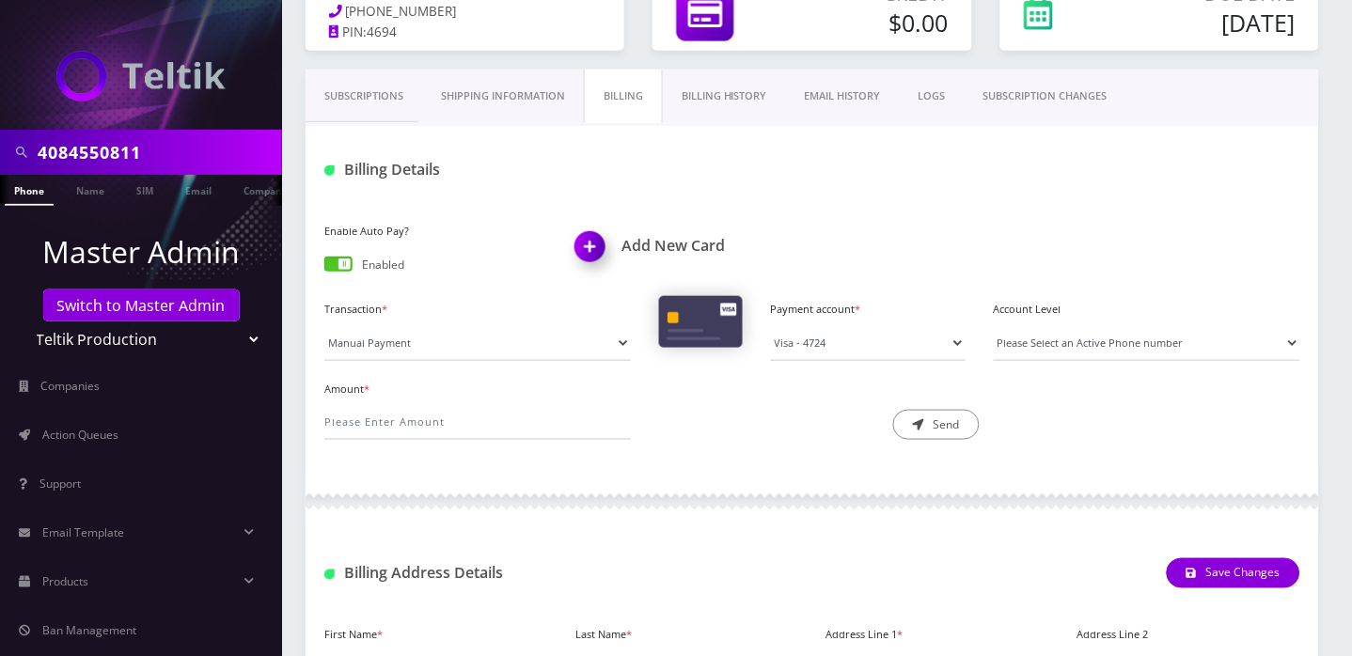
scroll to position [250, 0]
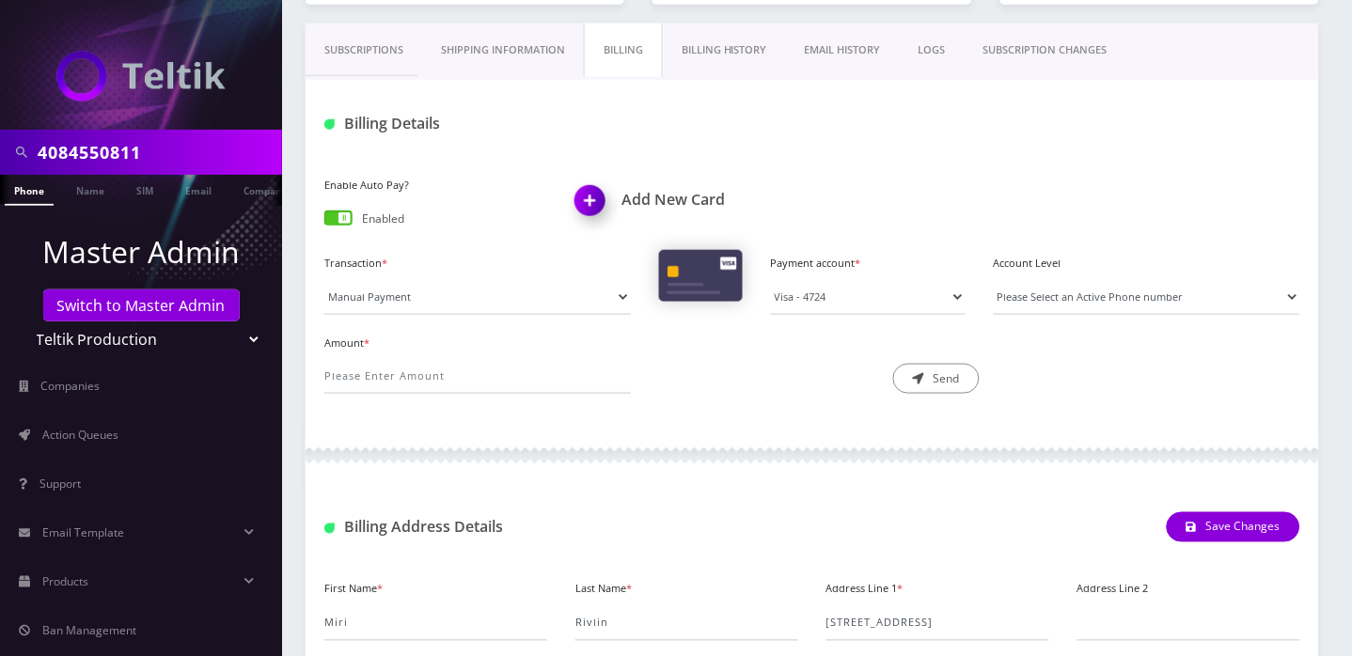
click at [729, 518] on div "Billing Address Details Save Changes" at bounding box center [812, 520] width 1013 height 73
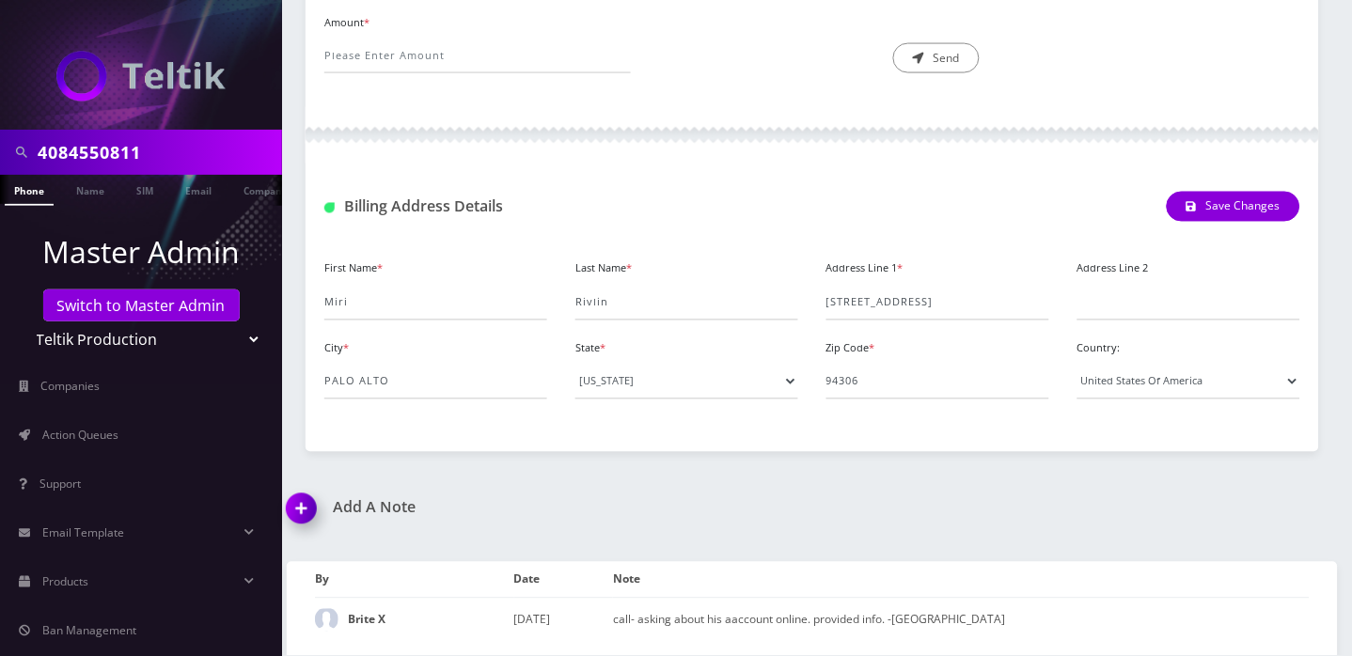
click at [301, 500] on img at bounding box center [304, 515] width 55 height 55
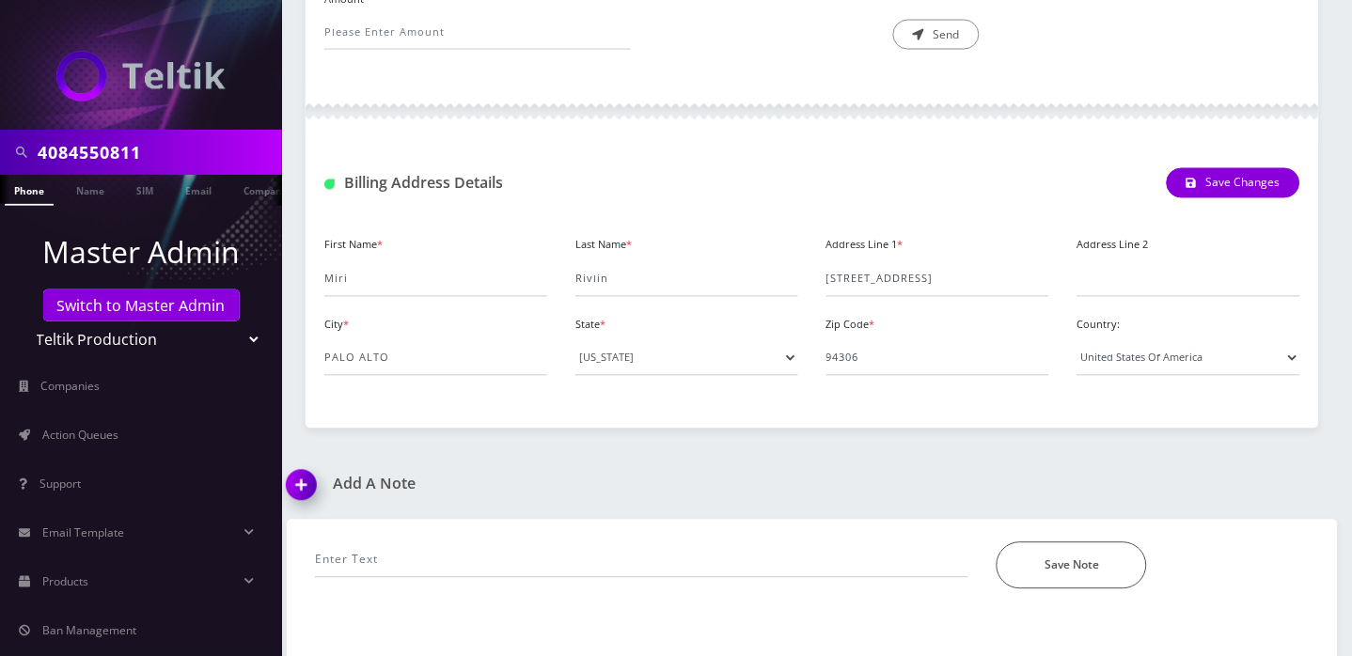
scroll to position [701, 0]
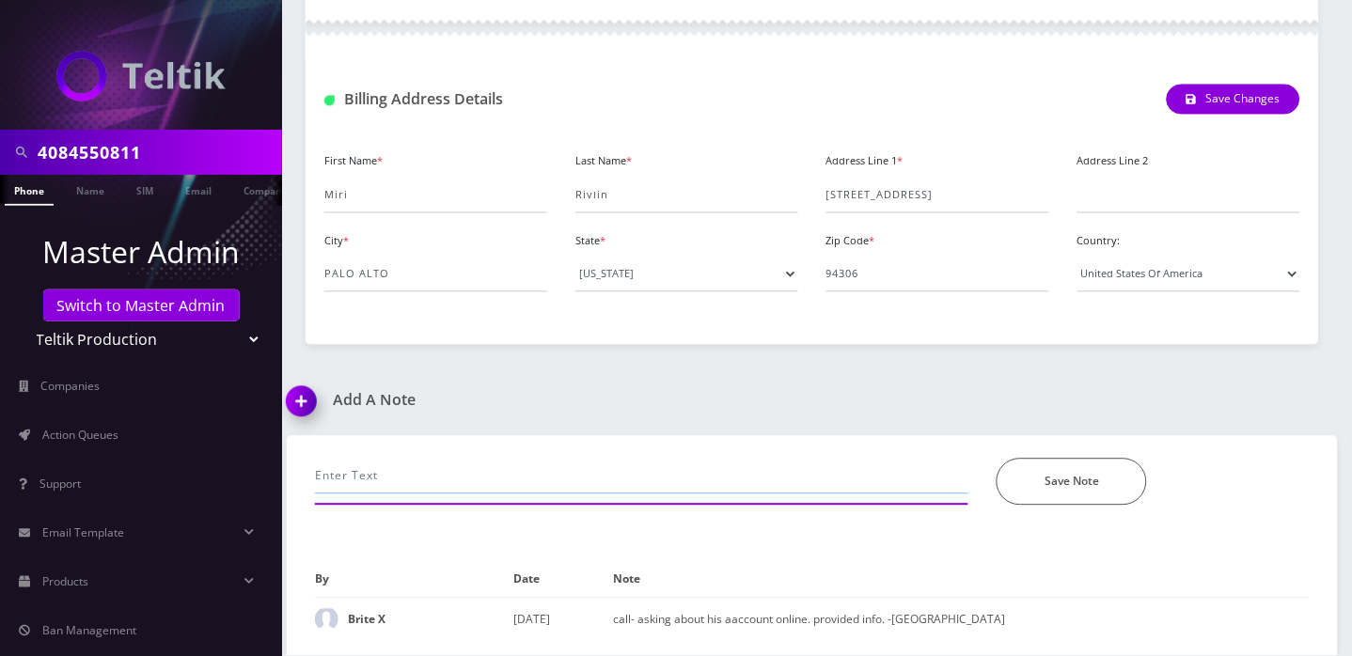
click at [447, 479] on input "text" at bounding box center [641, 477] width 653 height 36
click at [765, 475] on input "explained that what he received last [DATE] was the invoice, and the AP failed …" at bounding box center [641, 477] width 653 height 36
click at [777, 477] on input "explained that what he received last [DATE] was the invoice, and the AP failed …" at bounding box center [641, 477] width 653 height 36
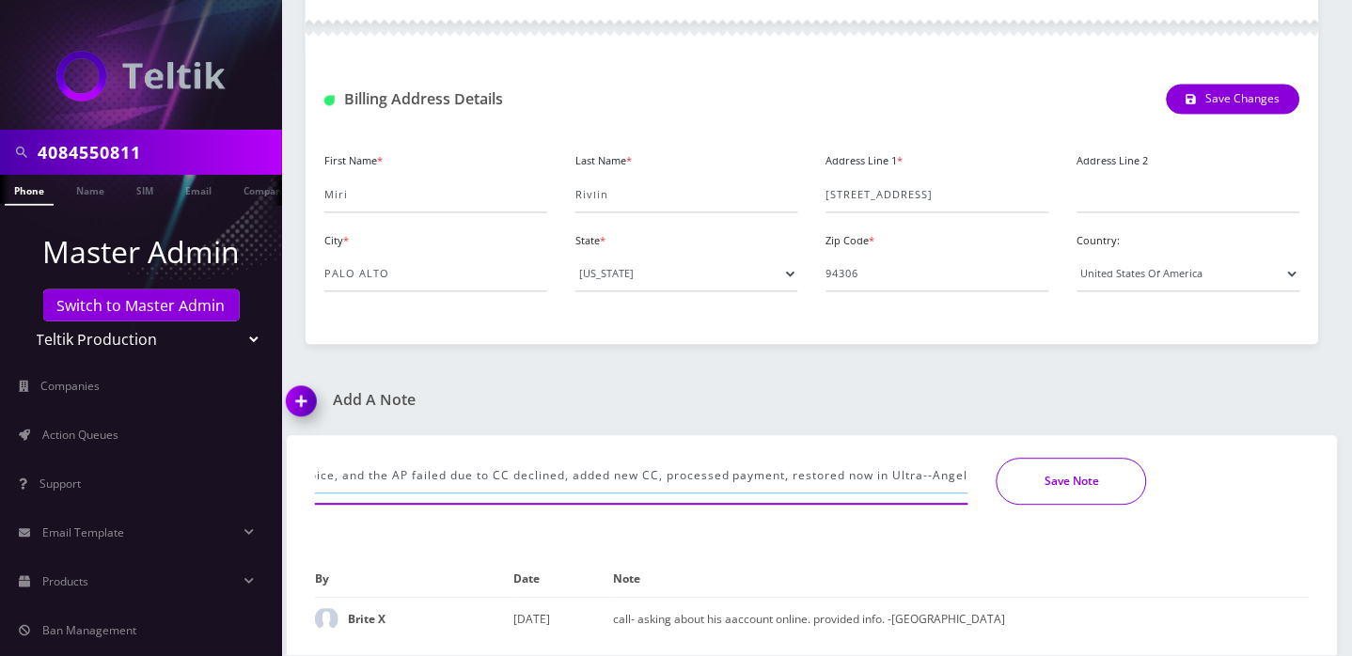
type input "explained that what he received last [DATE] was the invoice, and the AP failed …"
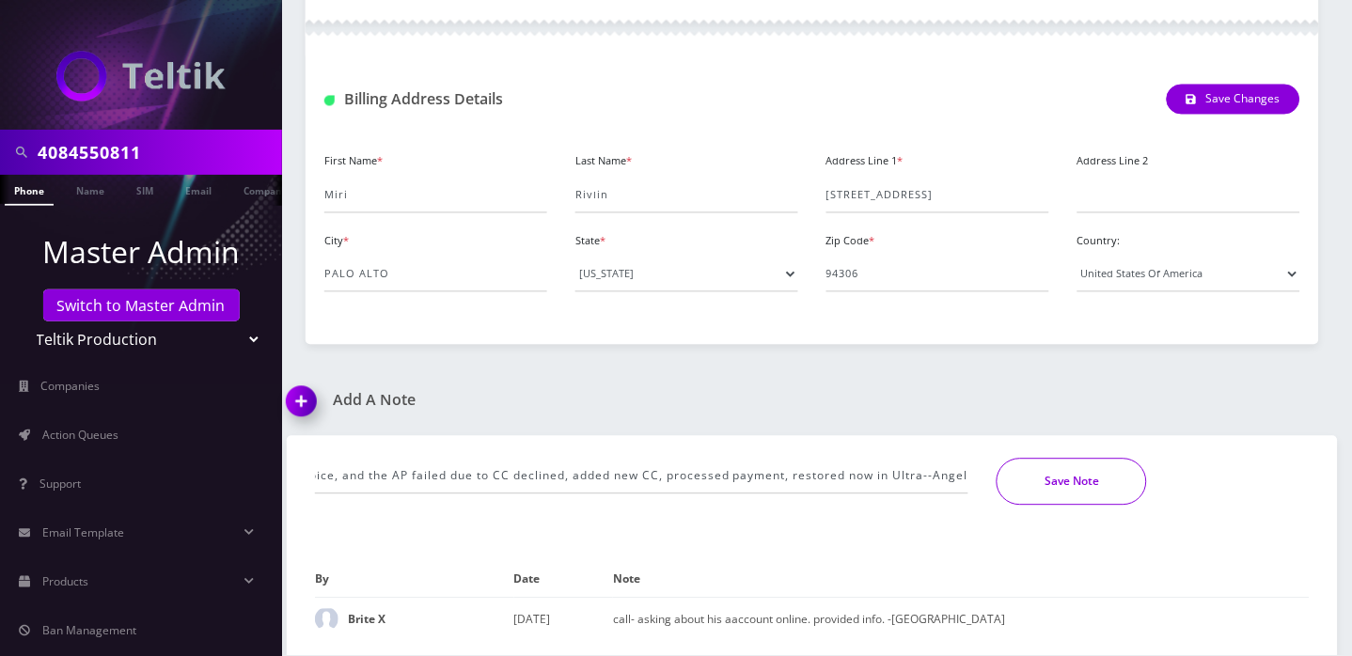
click at [1108, 490] on button "Save Note" at bounding box center [1072, 482] width 150 height 47
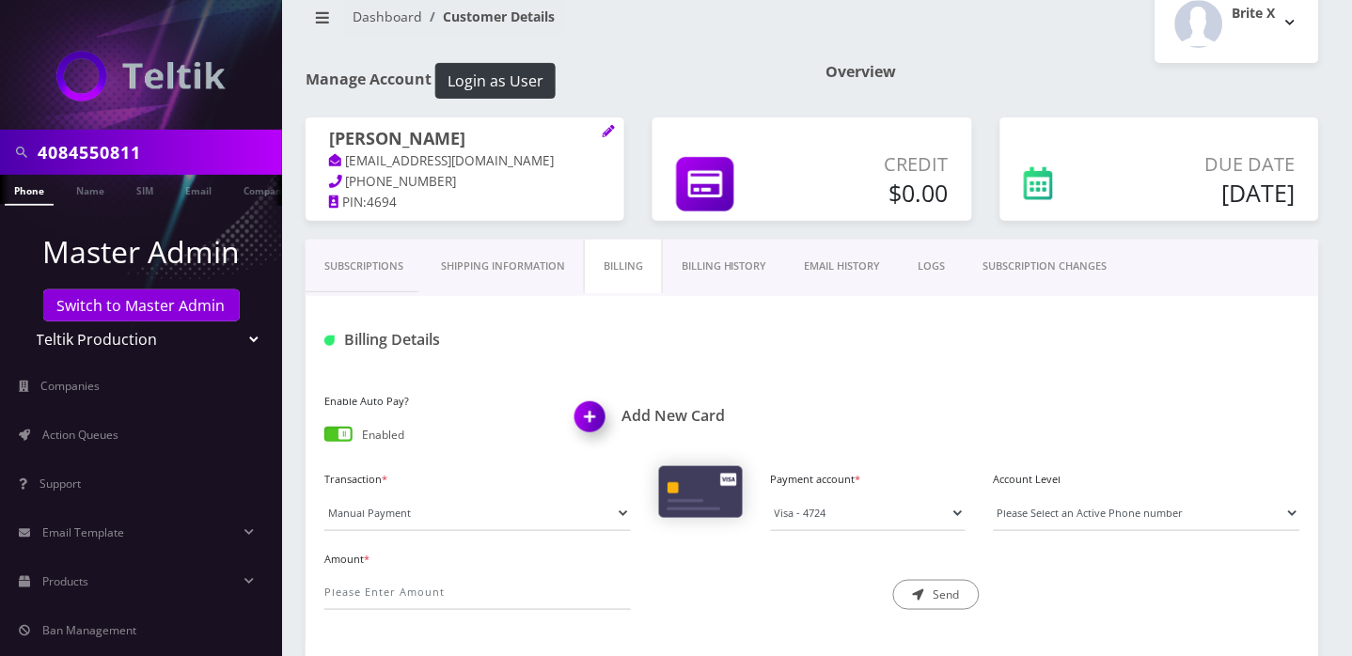
scroll to position [0, 0]
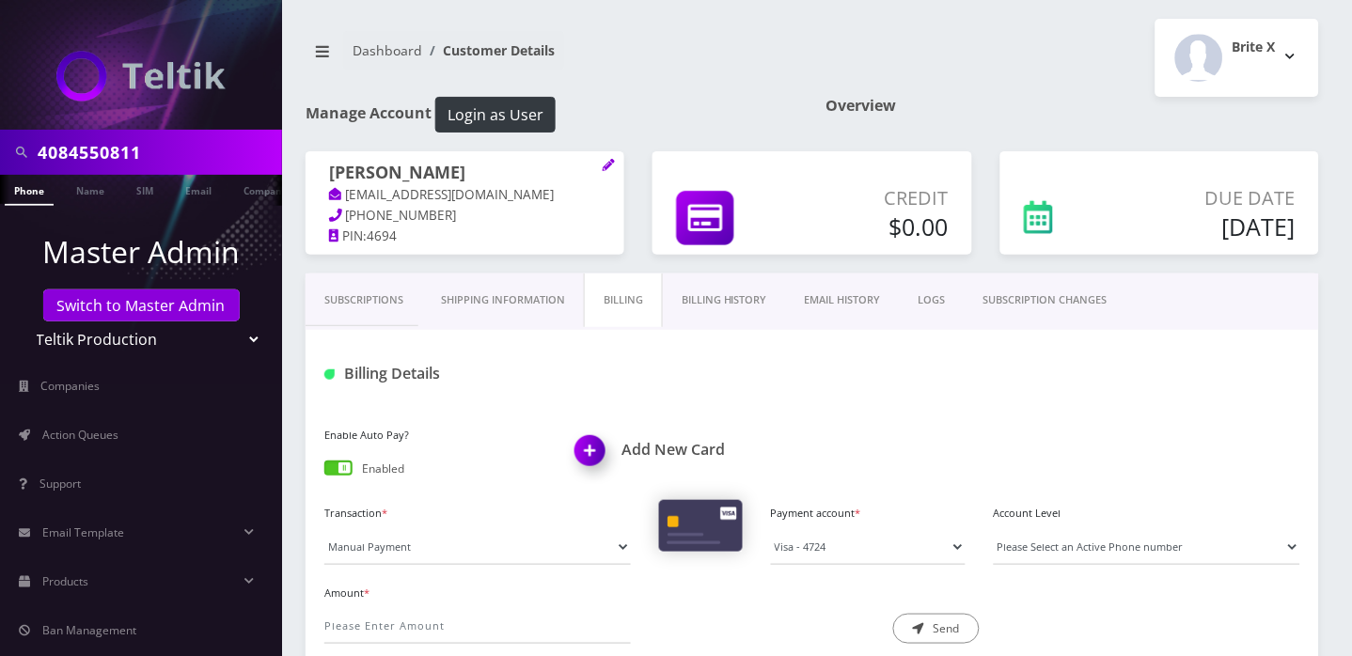
click at [352, 327] on link "Subscriptions" at bounding box center [364, 301] width 117 height 54
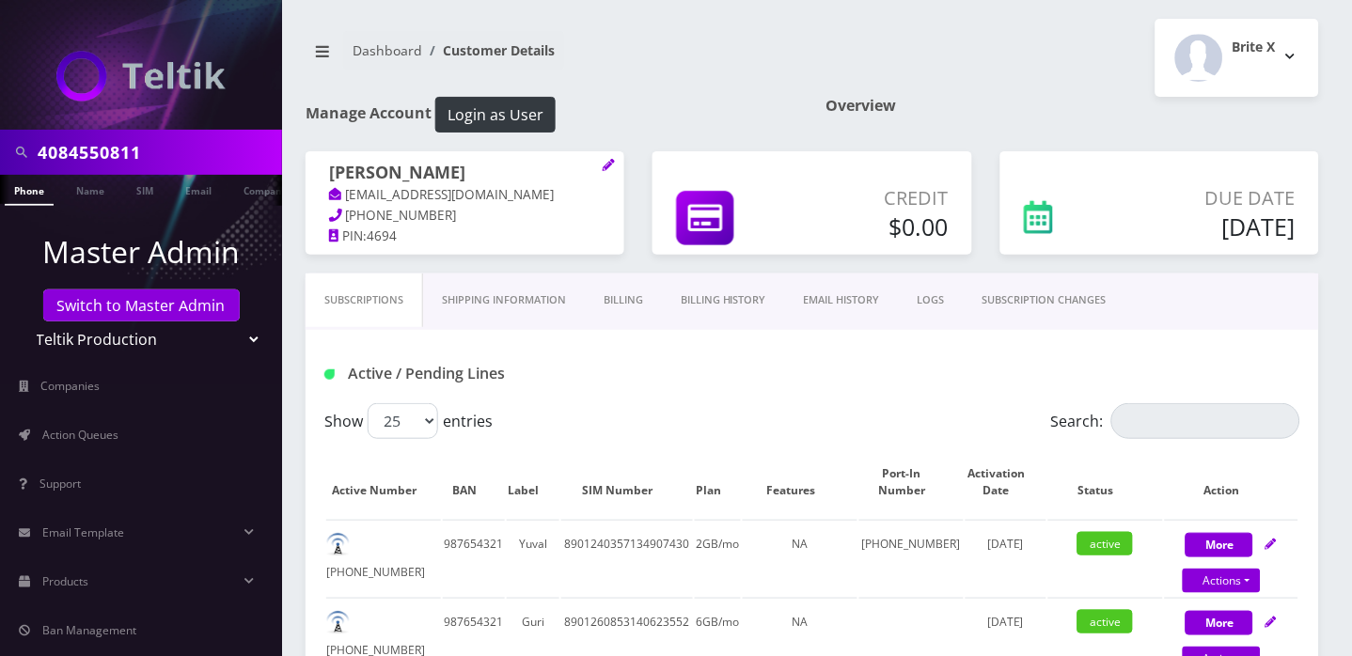
click at [597, 322] on link "Billing" at bounding box center [623, 301] width 77 height 54
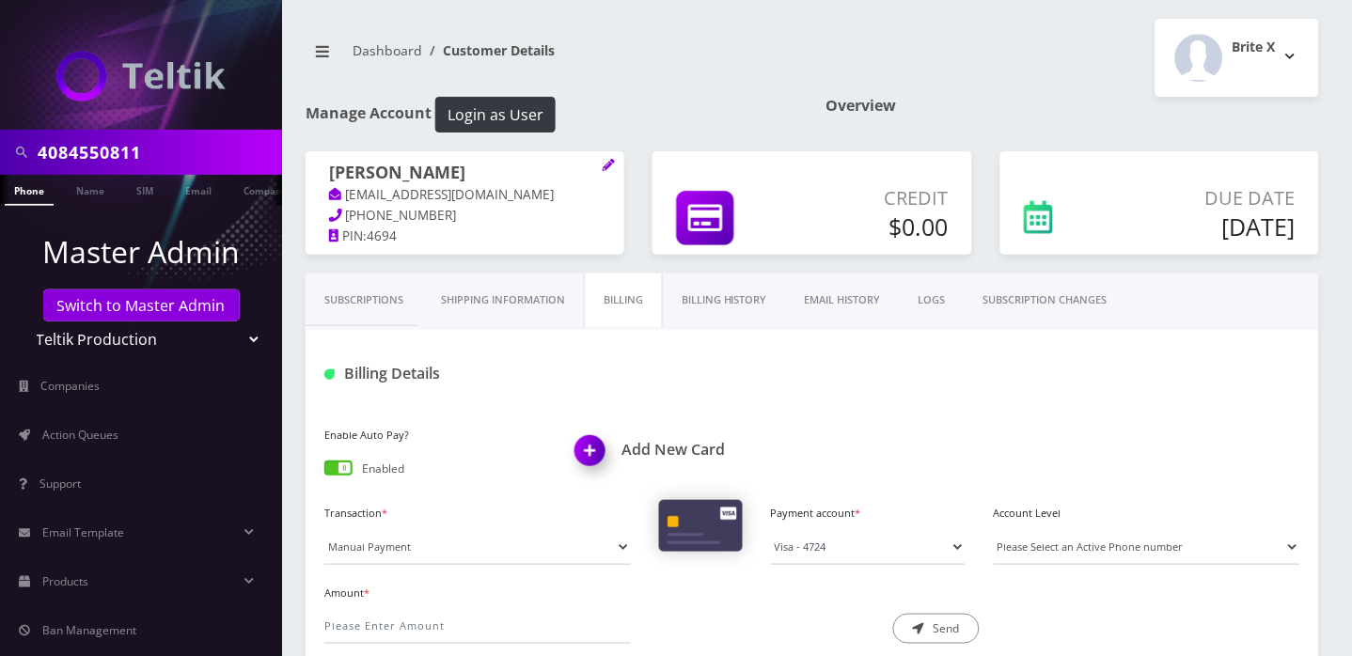
scroll to position [660, 0]
